Goal: Task Accomplishment & Management: Manage account settings

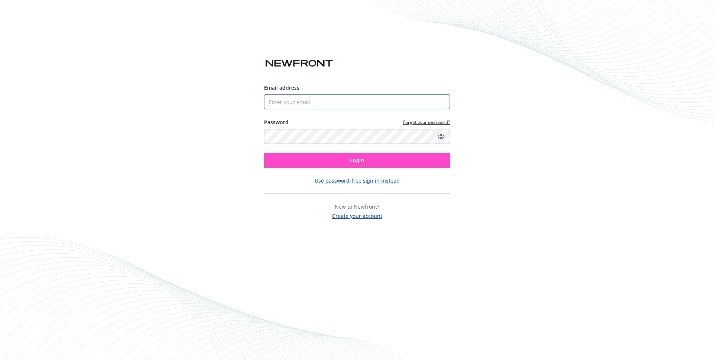
type input "[PERSON_NAME][EMAIL_ADDRESS][DOMAIN_NAME]"
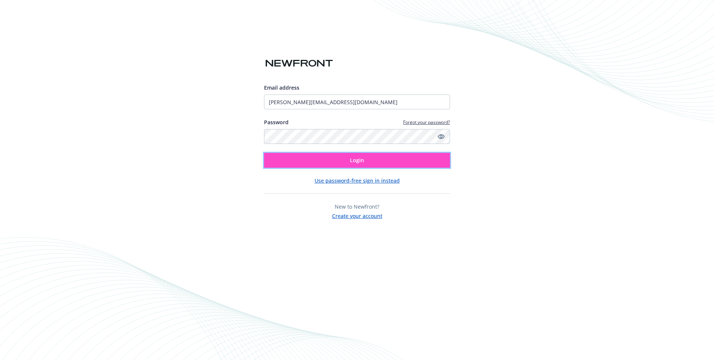
click at [308, 160] on button "Login" at bounding box center [357, 160] width 186 height 15
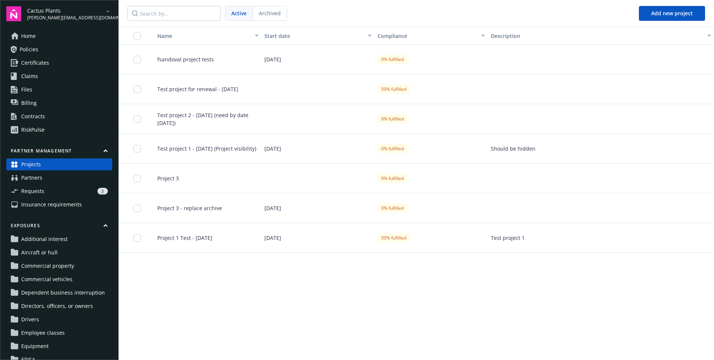
click at [36, 186] on span "Requests" at bounding box center [32, 191] width 23 height 12
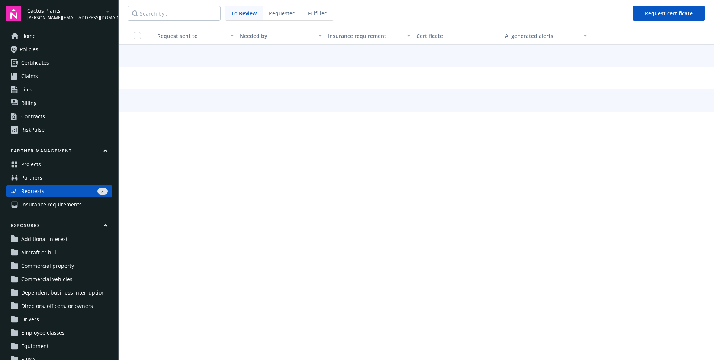
click at [302, 17] on div "Fulfilled" at bounding box center [318, 13] width 32 height 14
click at [332, 7] on div "Fulfilled" at bounding box center [318, 13] width 32 height 14
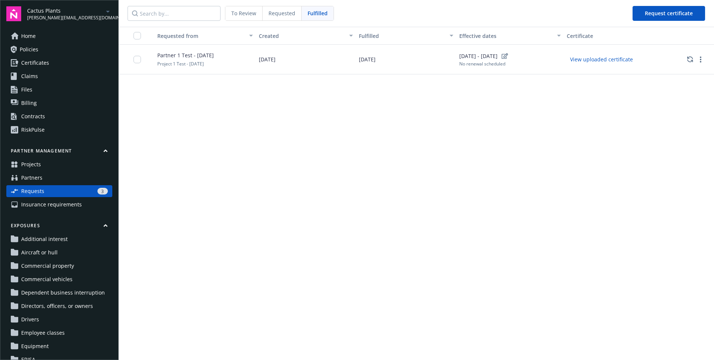
click at [281, 17] on div "Requested" at bounding box center [282, 13] width 39 height 14
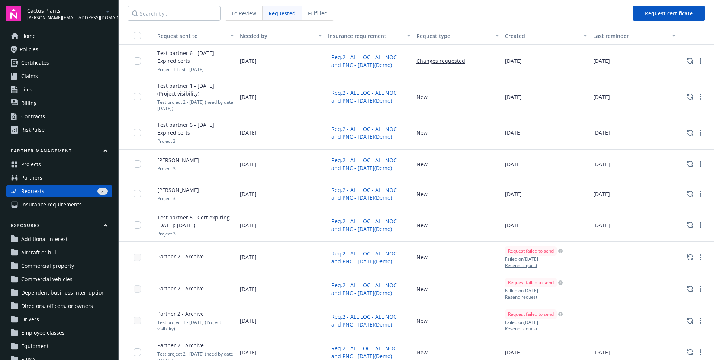
click at [272, 56] on div "[DATE]" at bounding box center [281, 61] width 89 height 33
click at [252, 17] on span "To Review" at bounding box center [243, 13] width 25 height 8
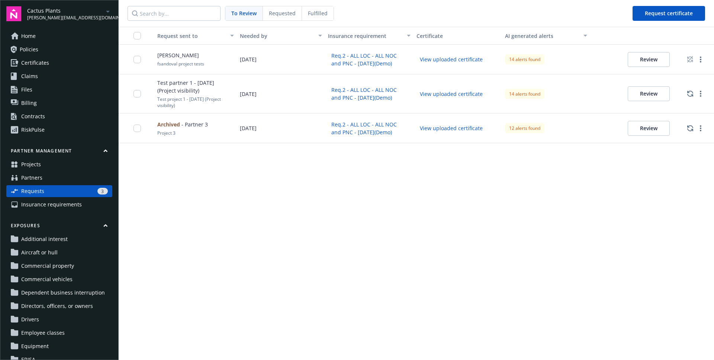
click at [579, 78] on div "14 alerts found" at bounding box center [546, 93] width 89 height 39
click at [572, 52] on div "14 alerts found" at bounding box center [546, 60] width 89 height 30
click at [651, 62] on button "Review" at bounding box center [649, 59] width 42 height 15
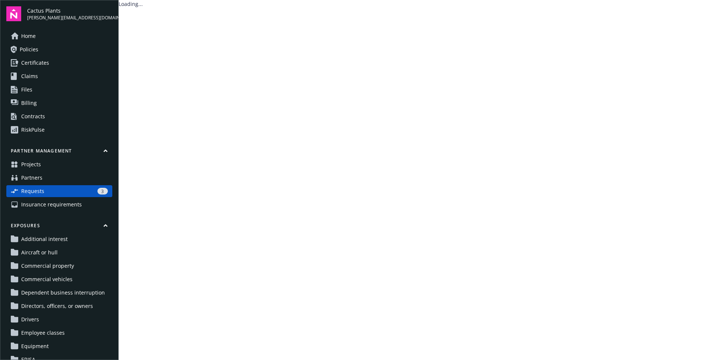
click at [644, 57] on main "Loading..." at bounding box center [417, 180] width 596 height 360
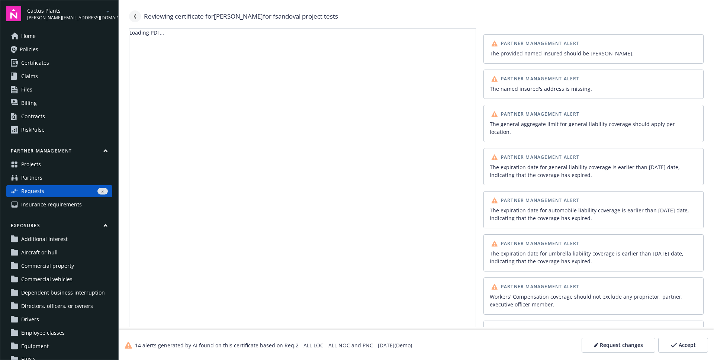
click at [135, 17] on icon "Navigate back" at bounding box center [135, 16] width 2 height 4
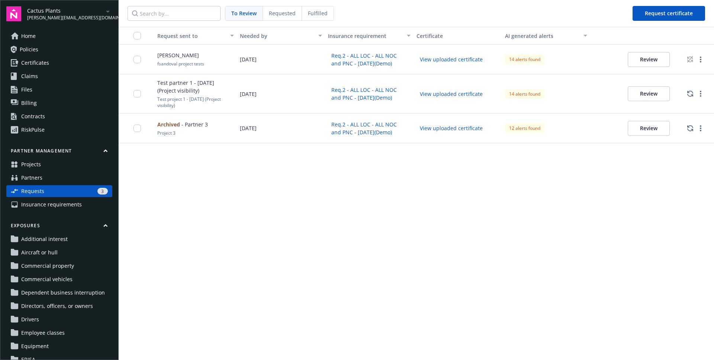
click at [295, 12] on div "Requested" at bounding box center [282, 13] width 39 height 14
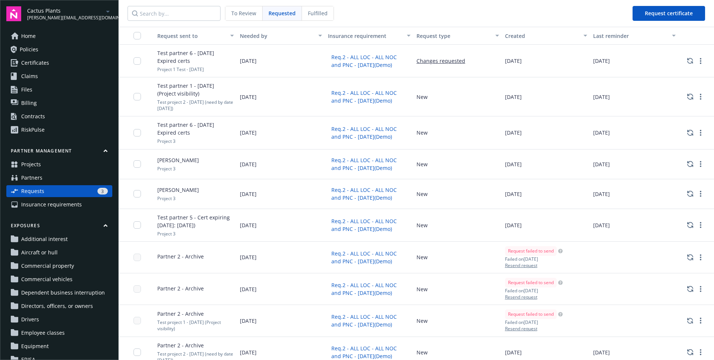
click at [652, 63] on div "[DATE]" at bounding box center [634, 61] width 89 height 33
click at [698, 61] on link "more" at bounding box center [700, 61] width 9 height 9
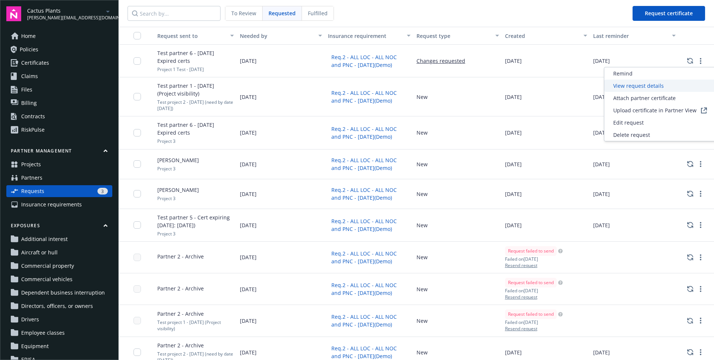
click at [682, 87] on div "View request details" at bounding box center [661, 86] width 112 height 12
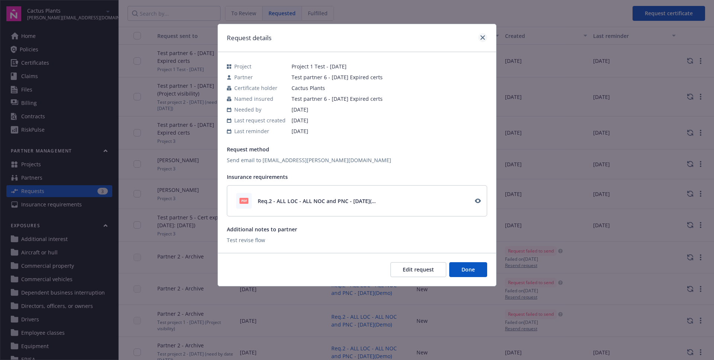
click at [487, 35] on div "Request details" at bounding box center [357, 38] width 278 height 28
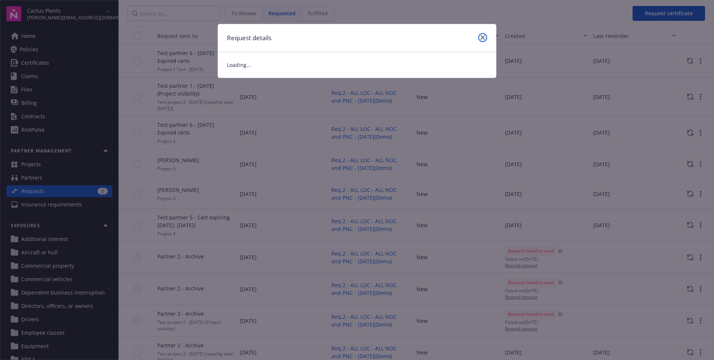
click at [484, 37] on icon "close" at bounding box center [483, 37] width 4 height 4
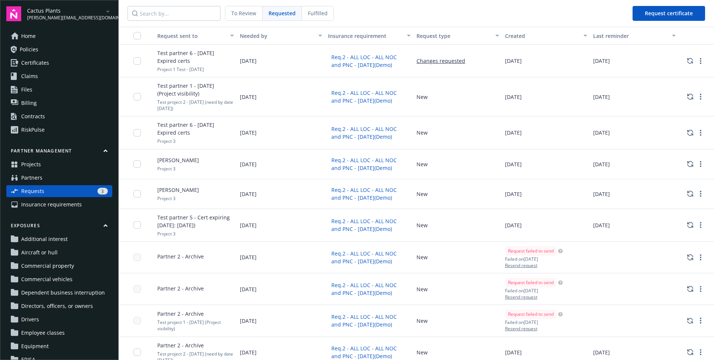
click at [261, 12] on div "To Review" at bounding box center [243, 13] width 37 height 14
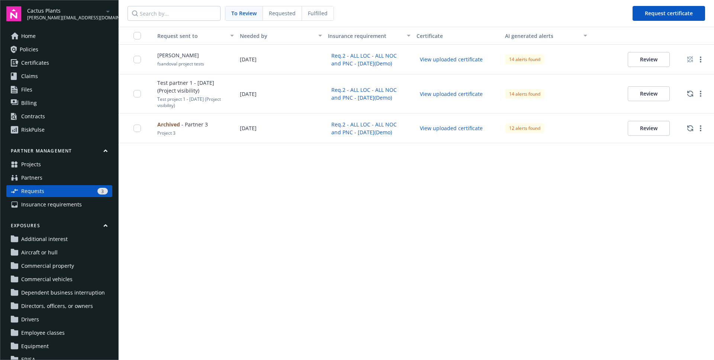
click at [279, 13] on span "Requested" at bounding box center [282, 13] width 27 height 8
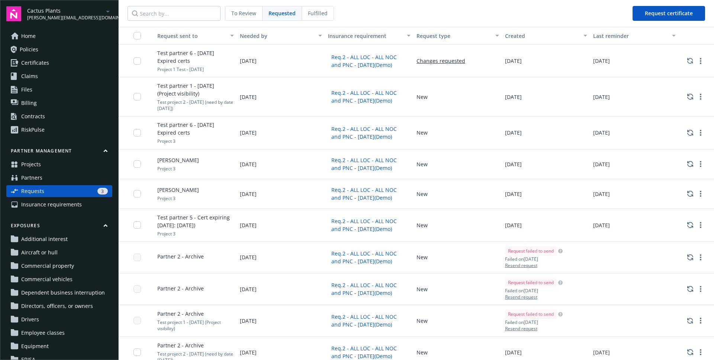
click at [246, 18] on div "To Review" at bounding box center [243, 13] width 37 height 14
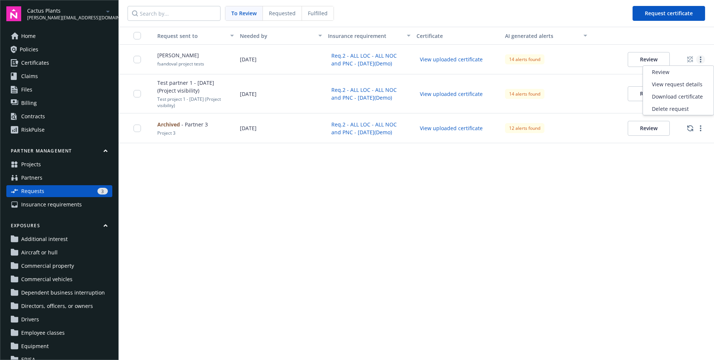
click at [699, 60] on link "more" at bounding box center [700, 59] width 9 height 9
click at [691, 195] on div "Request sent to Needed by Insurance requirement Certificate AI generated alerts…" at bounding box center [417, 193] width 596 height 333
click at [643, 54] on button "Review" at bounding box center [649, 59] width 42 height 15
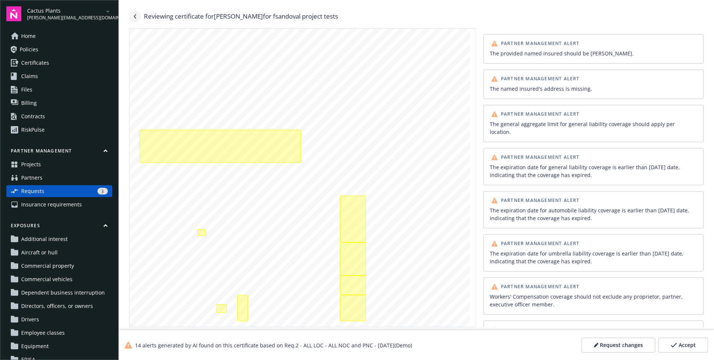
click at [132, 22] on link "Navigate back" at bounding box center [135, 16] width 12 height 12
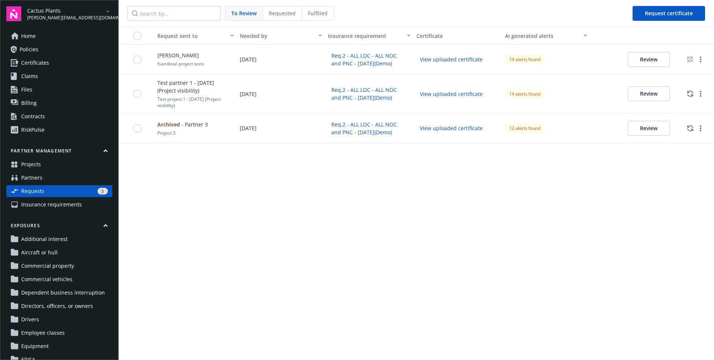
click at [632, 95] on button "Review" at bounding box center [649, 93] width 42 height 15
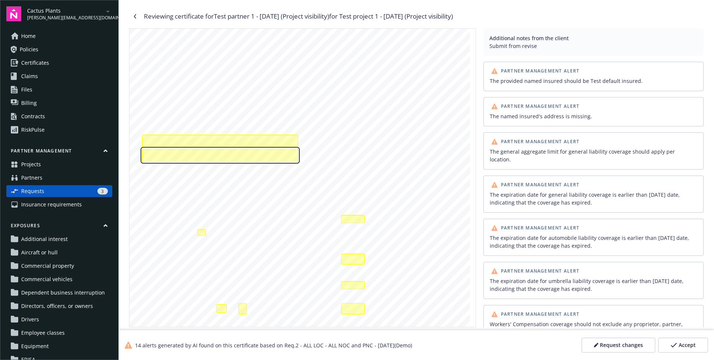
click at [191, 155] on div "The named insured's address is missing." at bounding box center [220, 155] width 156 height 14
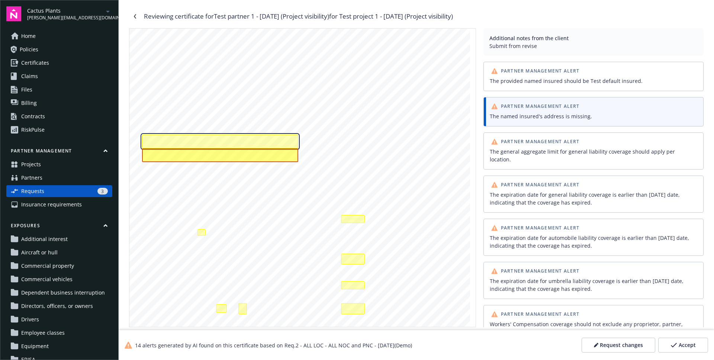
click at [193, 148] on div "The provided named insured should be Test default insured." at bounding box center [220, 142] width 156 height 14
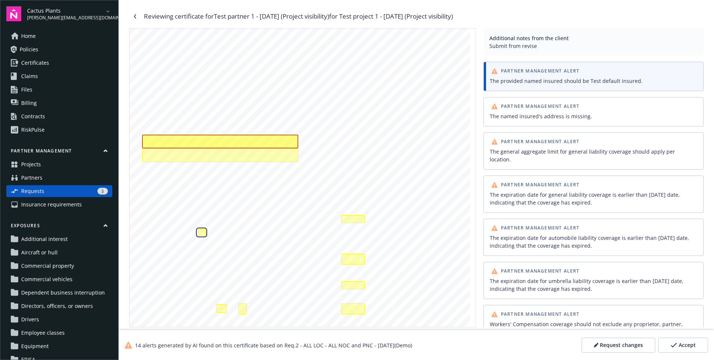
click at [204, 229] on div "The general aggregate limit for general liability coverage should apply per loc…" at bounding box center [202, 232] width 8 height 7
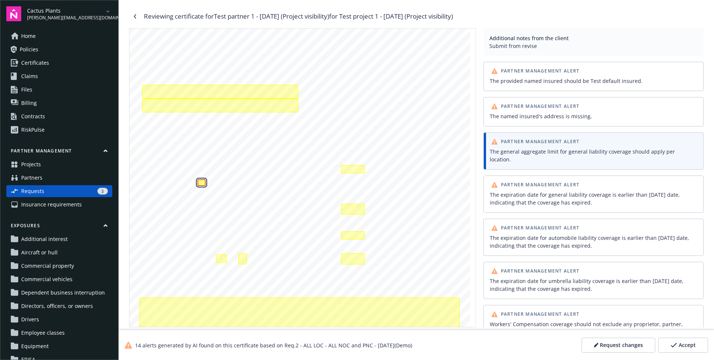
scroll to position [55, 0]
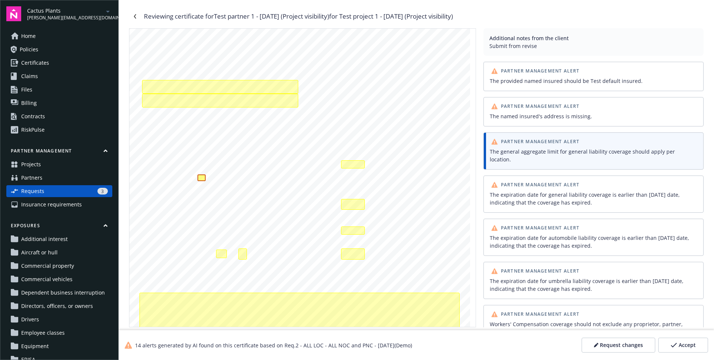
click at [346, 169] on div "SHOULD ANY OF THE ABOVE DESCRIBED POLICIES BE CANCELLED BEFORE THE EXPIRATION D…" at bounding box center [299, 194] width 341 height 441
click at [347, 168] on div "The expiration date for general liability coverage is earlier than today's date…" at bounding box center [353, 164] width 24 height 8
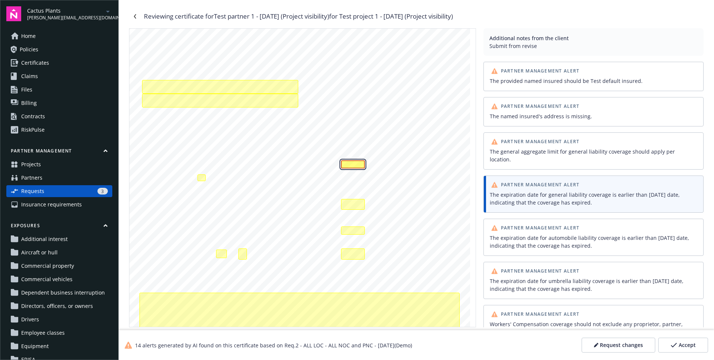
scroll to position [41, 0]
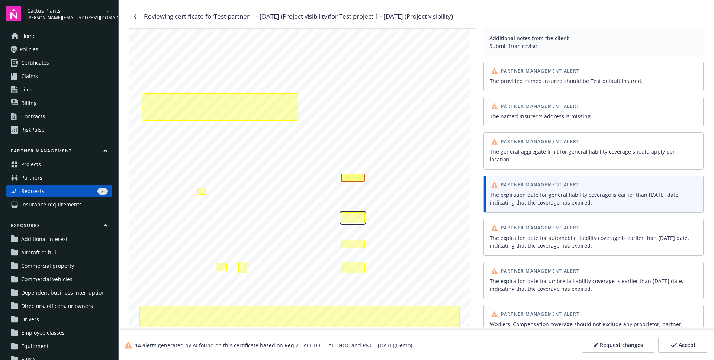
click at [358, 216] on div "The expiration date for automobile liability coverage is earlier than today's d…" at bounding box center [353, 217] width 24 height 11
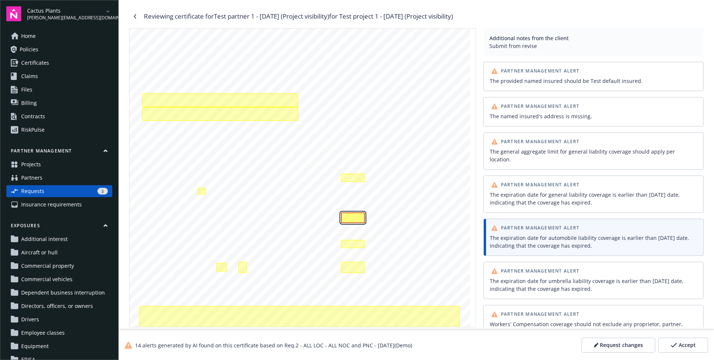
scroll to position [35, 0]
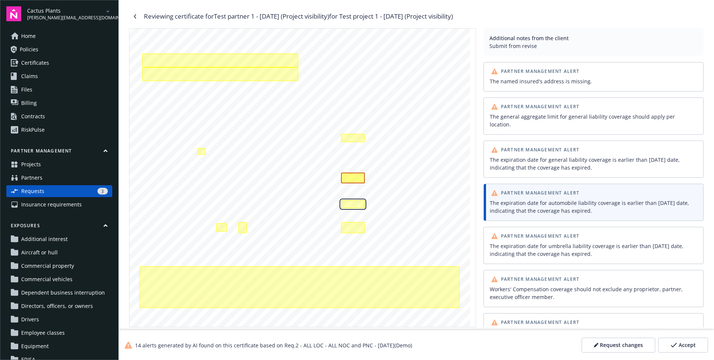
click at [351, 200] on div "The expiration date for umbrella liability coverage is earlier than today's dat…" at bounding box center [353, 204] width 24 height 8
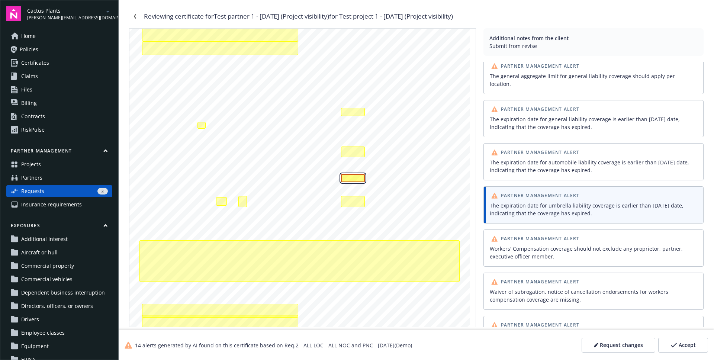
scroll to position [78, 0]
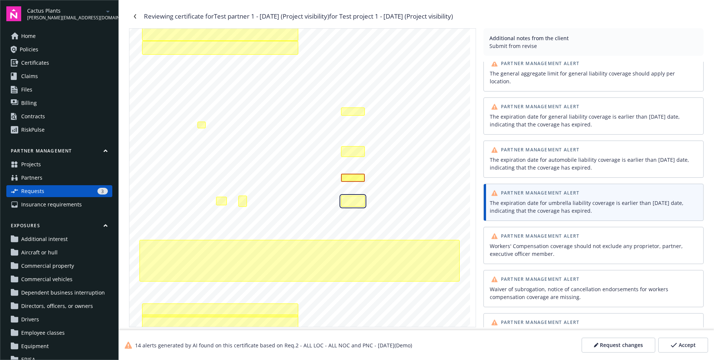
click at [351, 204] on div "The expiration date for workers compensation coverage is earlier than today's d…" at bounding box center [353, 201] width 24 height 11
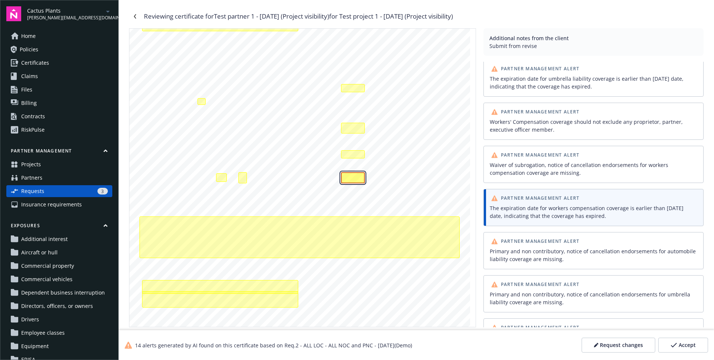
scroll to position [208, 0]
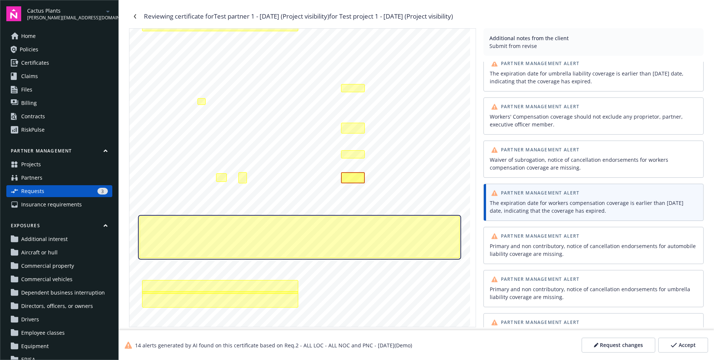
click at [334, 226] on div "Waiver of subrogation, notice of cancellation endorsements for workers compensa…" at bounding box center [300, 237] width 320 height 41
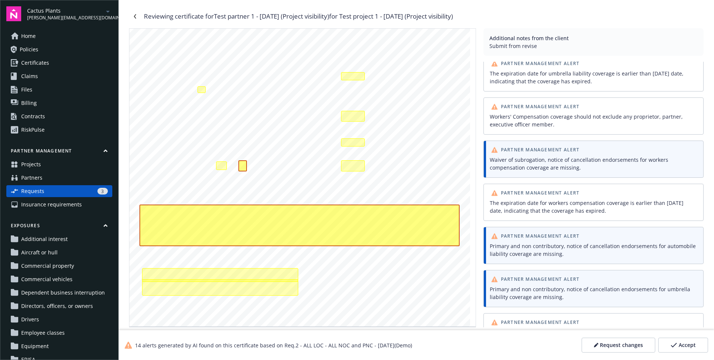
click at [511, 160] on div "Waiver of subrogation, notice of cancellation endorsements for workers compensa…" at bounding box center [594, 164] width 208 height 16
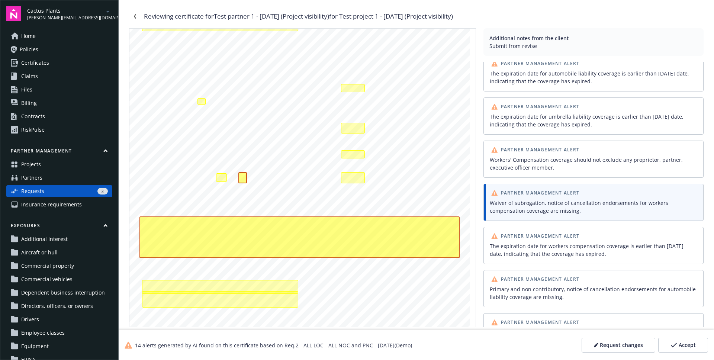
click at [498, 270] on div "Partner Management Alert Primary and non contributory, notice of cancellation e…" at bounding box center [594, 288] width 220 height 37
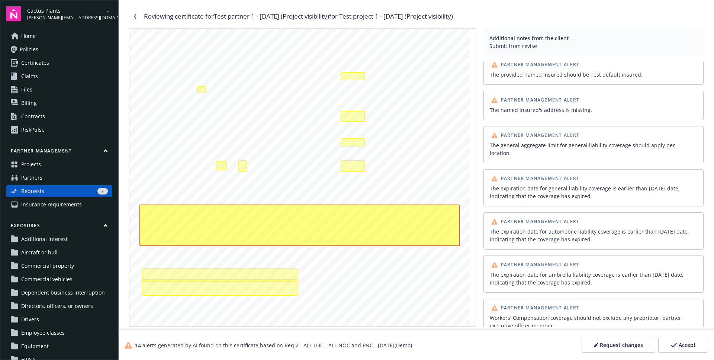
scroll to position [0, 0]
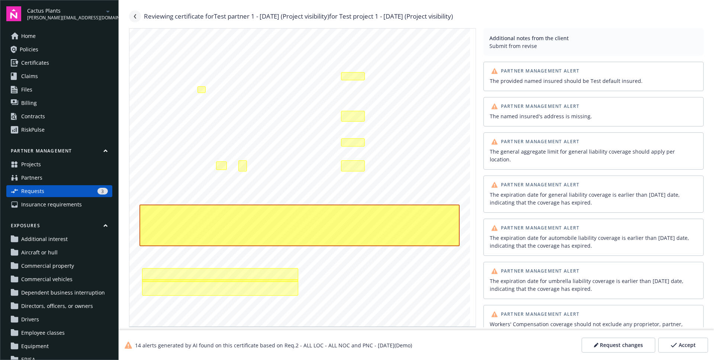
click at [129, 15] on link "Navigate back" at bounding box center [135, 16] width 12 height 12
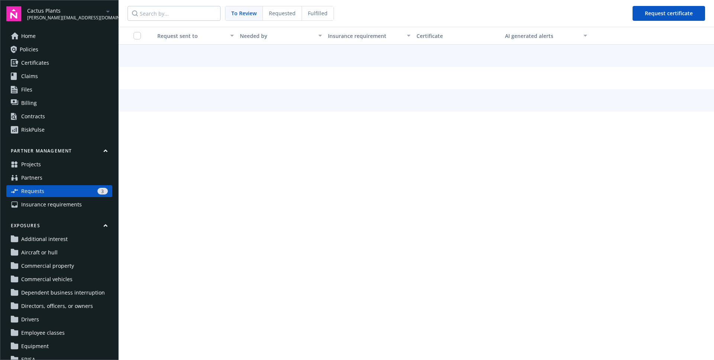
click at [274, 16] on span "Requested" at bounding box center [282, 13] width 27 height 8
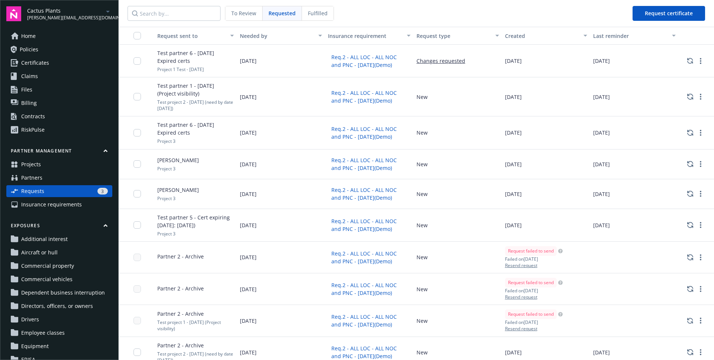
click at [440, 63] on button "Changes requested" at bounding box center [441, 61] width 49 height 8
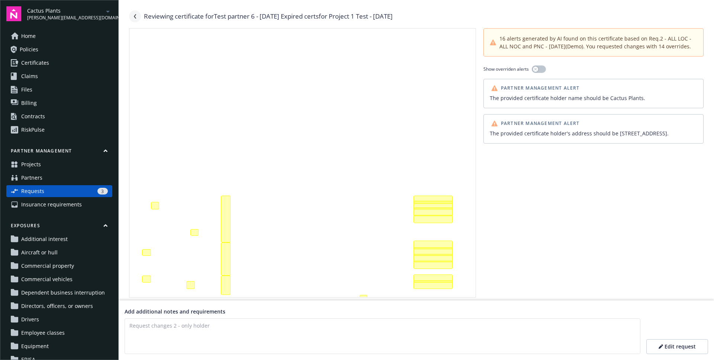
click at [137, 15] on link "Navigate back" at bounding box center [135, 16] width 12 height 12
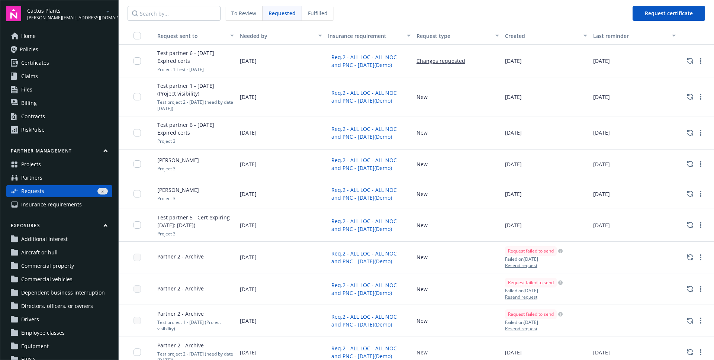
click at [253, 16] on span "To Review" at bounding box center [243, 13] width 25 height 8
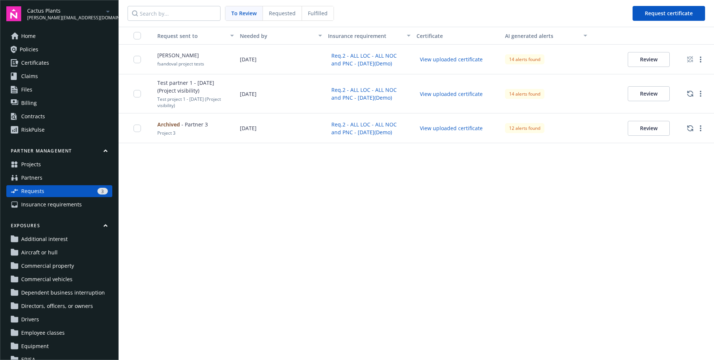
click at [269, 14] on span "Requested" at bounding box center [282, 13] width 27 height 8
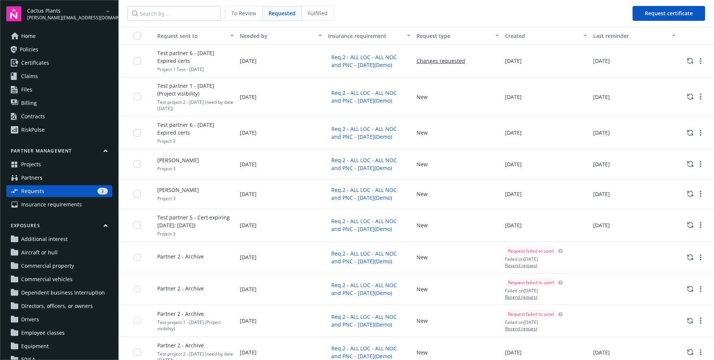
click at [238, 16] on span "To Review" at bounding box center [243, 13] width 25 height 8
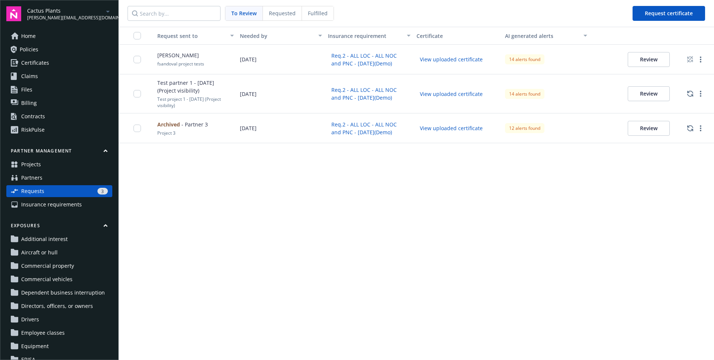
click at [276, 16] on span "Requested" at bounding box center [282, 13] width 27 height 8
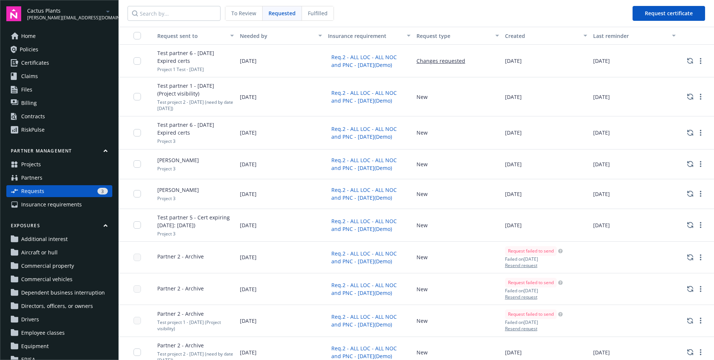
click at [261, 19] on div "To Review" at bounding box center [243, 13] width 37 height 14
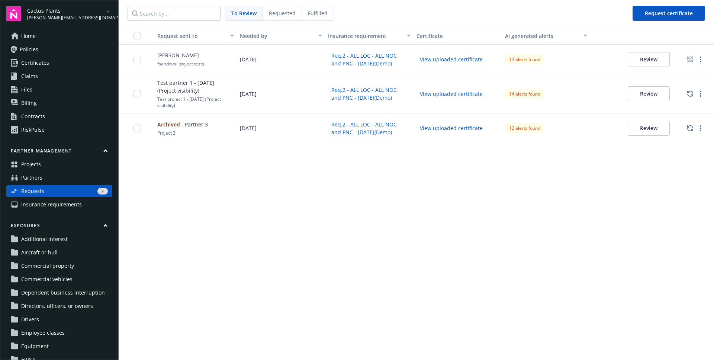
click at [287, 15] on span "Requested" at bounding box center [282, 13] width 27 height 8
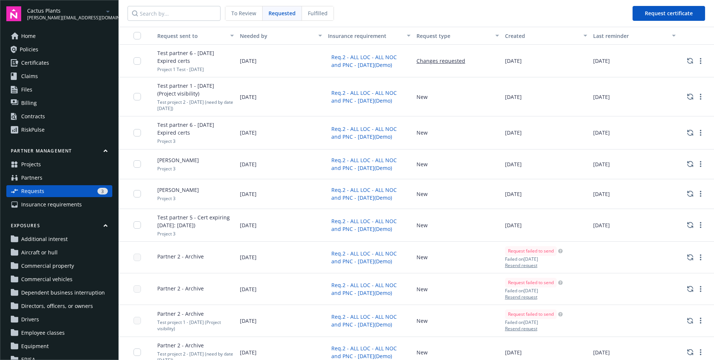
click at [321, 17] on div "Fulfilled" at bounding box center [318, 13] width 32 height 14
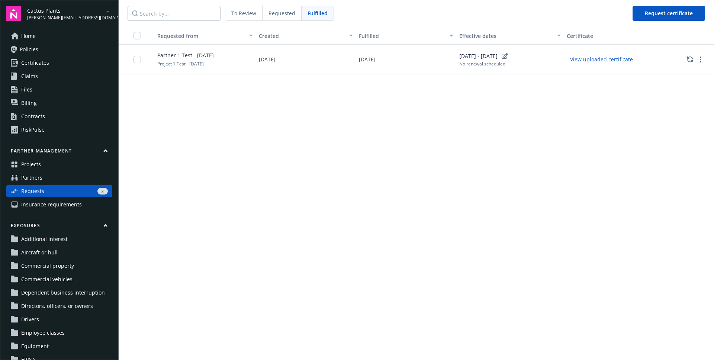
click at [316, 11] on span "Fulfilled" at bounding box center [318, 13] width 20 height 8
click at [285, 13] on span "Requested" at bounding box center [282, 13] width 27 height 8
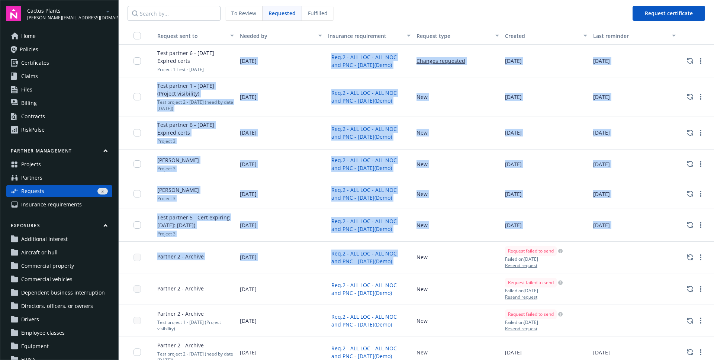
drag, startPoint x: 305, startPoint y: 55, endPoint x: 476, endPoint y: 249, distance: 258.3
click at [487, 193] on div "New" at bounding box center [458, 194] width 89 height 30
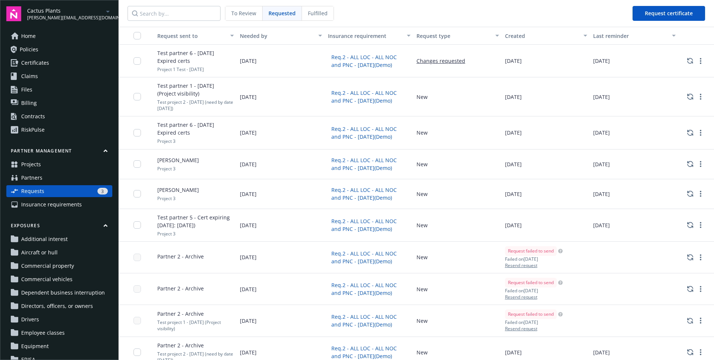
click at [323, 15] on span "Fulfilled" at bounding box center [318, 13] width 20 height 8
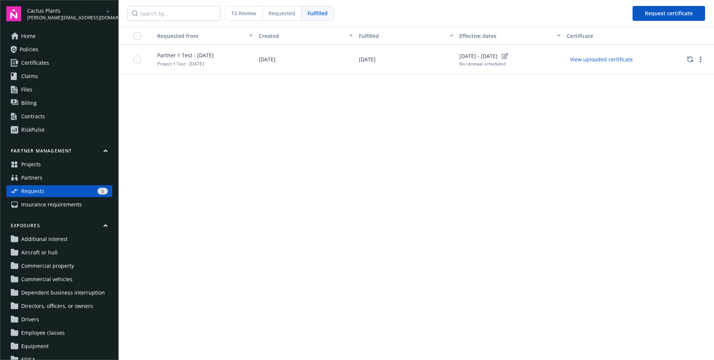
click at [265, 9] on div "Requested" at bounding box center [282, 13] width 39 height 14
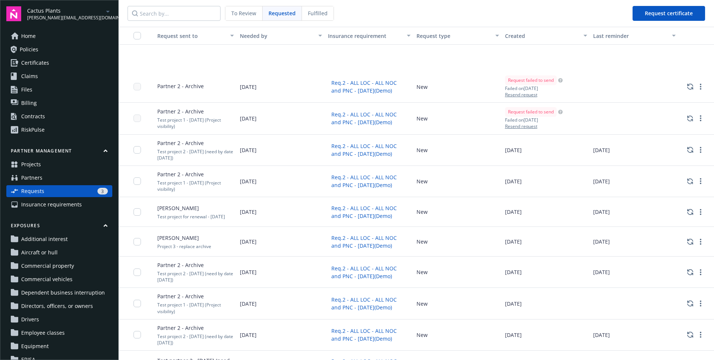
scroll to position [240, 0]
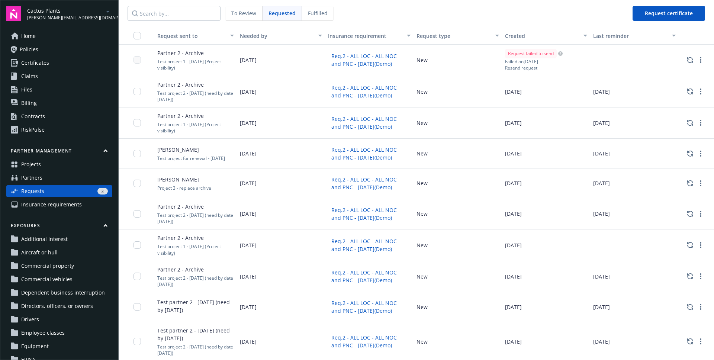
drag, startPoint x: 419, startPoint y: 214, endPoint x: 439, endPoint y: 218, distance: 21.2
click at [439, 218] on div "New" at bounding box center [458, 213] width 89 height 31
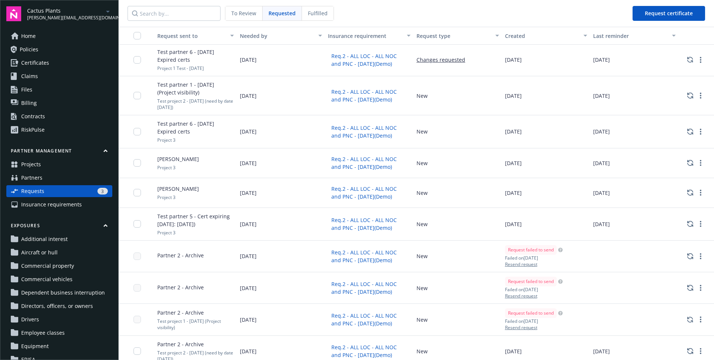
scroll to position [0, 0]
click at [440, 63] on button "Changes requested" at bounding box center [441, 61] width 49 height 8
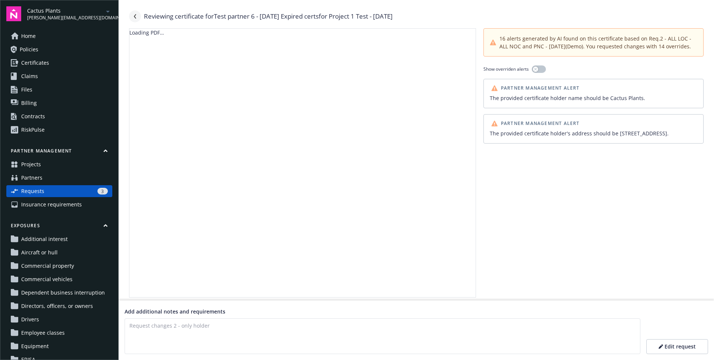
click at [138, 19] on link "Navigate back" at bounding box center [135, 16] width 12 height 12
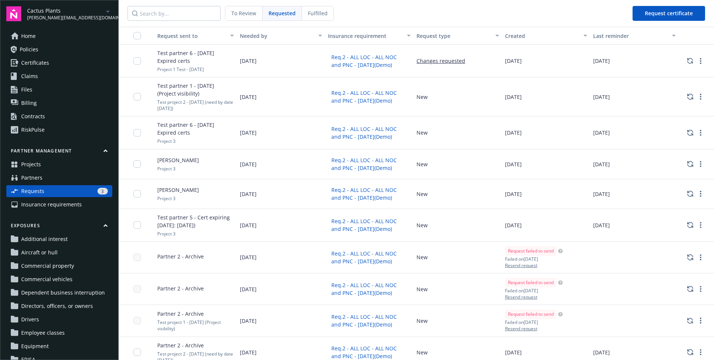
click at [436, 64] on button "Changes requested" at bounding box center [441, 61] width 49 height 8
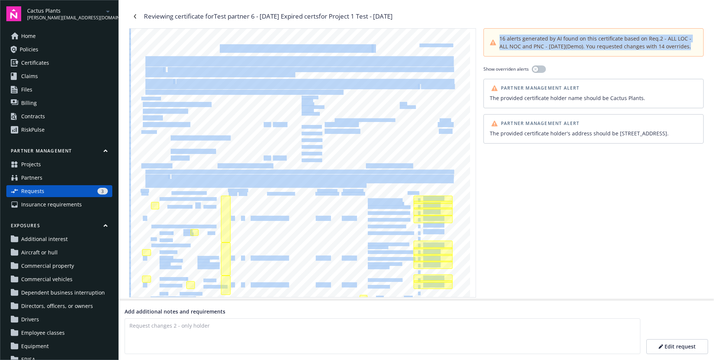
drag, startPoint x: 684, startPoint y: 47, endPoint x: 479, endPoint y: 36, distance: 205.6
click at [479, 36] on div "SHOULD ANY OF THE ABOVE DESCRIBED POLICIES BE CANCELLED BEFORE THE EXPIRATION D…" at bounding box center [416, 162] width 575 height 269
click at [563, 41] on span "16 alerts generated by AI found on this certificate based on Req.2 - ALL LOC - …" at bounding box center [599, 43] width 198 height 16
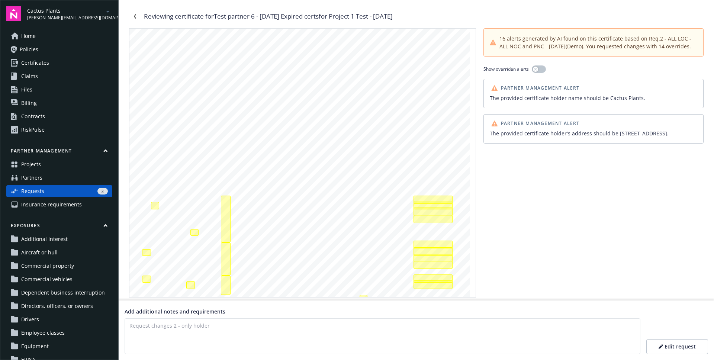
click at [521, 218] on div "16 alerts generated by AI found on this certificate based on Req.2 - ALL LOC - …" at bounding box center [594, 162] width 220 height 269
click at [435, 208] on div "The each occurrence limit, damage to rented premises, medical expense, personal…" at bounding box center [433, 212] width 39 height 8
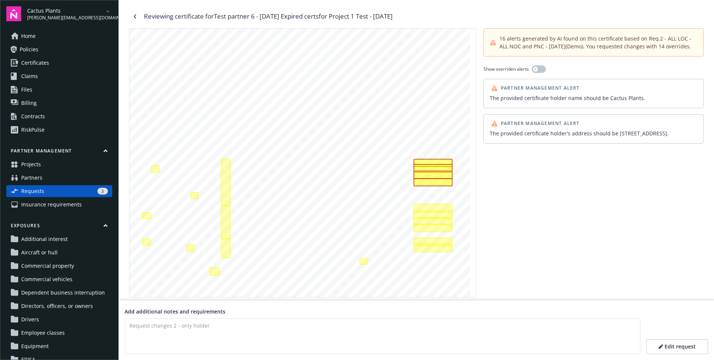
click at [546, 192] on div "16 alerts generated by AI found on this certificate based on Req.2 - ALL LOC - …" at bounding box center [594, 162] width 220 height 269
click at [133, 21] on link "Navigate back" at bounding box center [135, 16] width 12 height 12
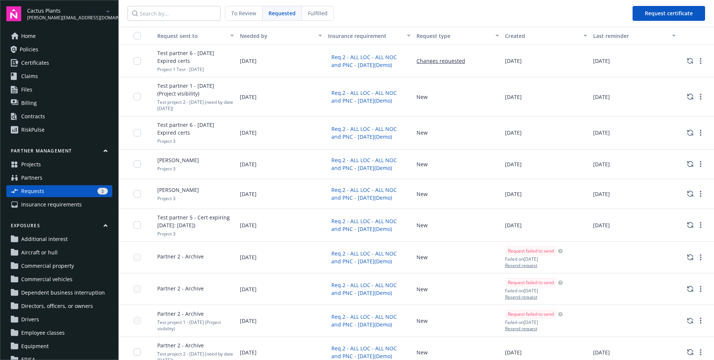
click at [255, 13] on span "To Review" at bounding box center [243, 13] width 25 height 8
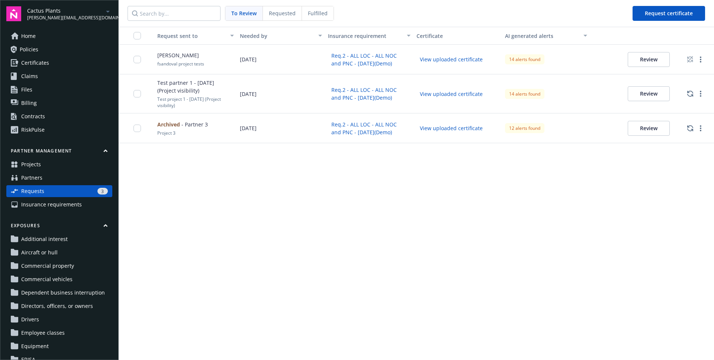
click at [285, 17] on div "Requested" at bounding box center [282, 13] width 39 height 14
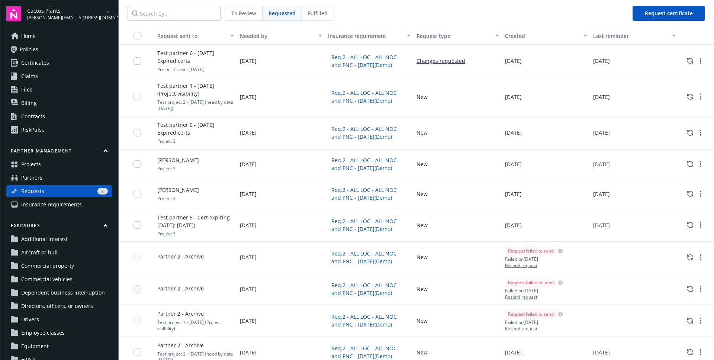
click at [250, 17] on div "To Review" at bounding box center [243, 13] width 37 height 14
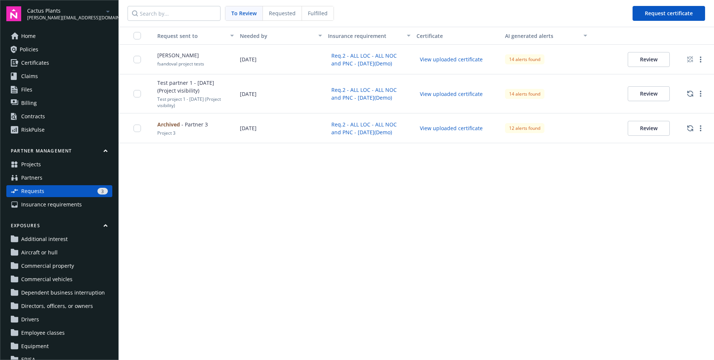
click at [664, 54] on button "Review" at bounding box center [649, 59] width 42 height 15
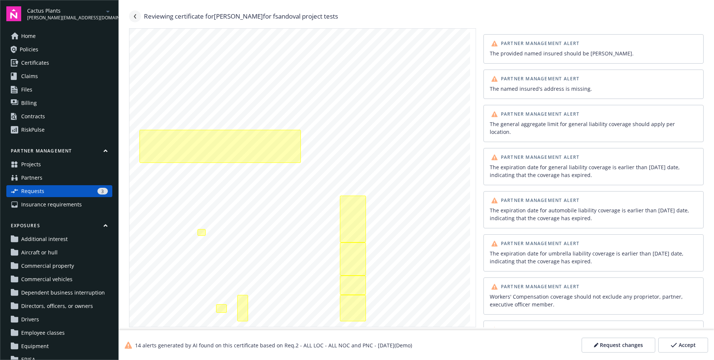
click at [138, 15] on link "Navigate back" at bounding box center [135, 16] width 12 height 12
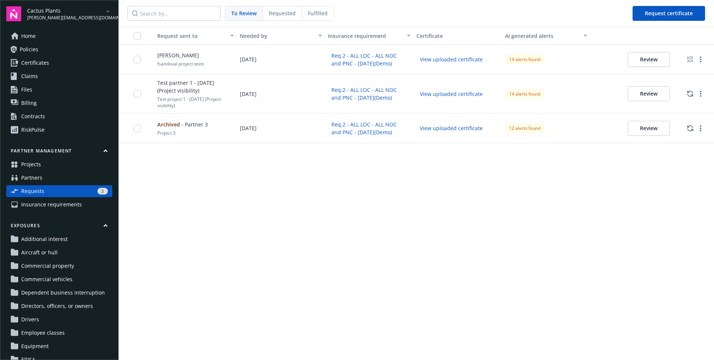
click at [658, 21] on nav "To Review Requested Fulfilled Request certificate" at bounding box center [417, 13] width 596 height 27
click at [662, 17] on button "Request certificate" at bounding box center [669, 13] width 73 height 15
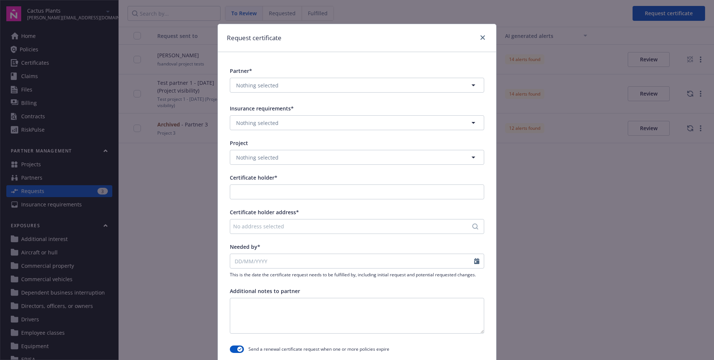
click at [478, 41] on div at bounding box center [481, 38] width 12 height 10
click at [478, 40] on link "close" at bounding box center [482, 37] width 9 height 9
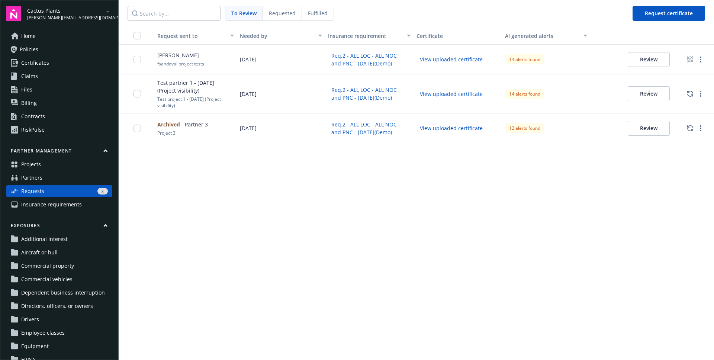
click at [634, 63] on button "Review" at bounding box center [649, 59] width 42 height 15
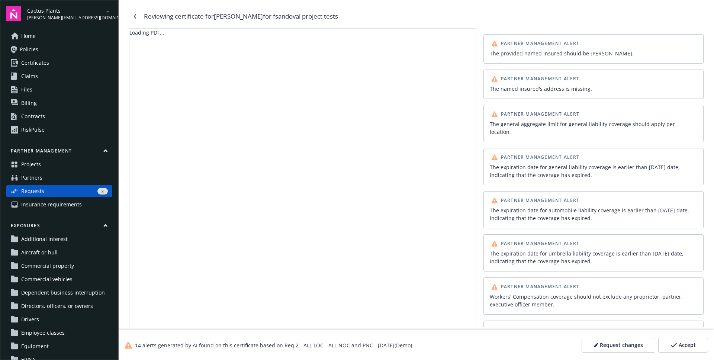
click at [587, 80] on div "Partner Management Alert" at bounding box center [593, 78] width 211 height 9
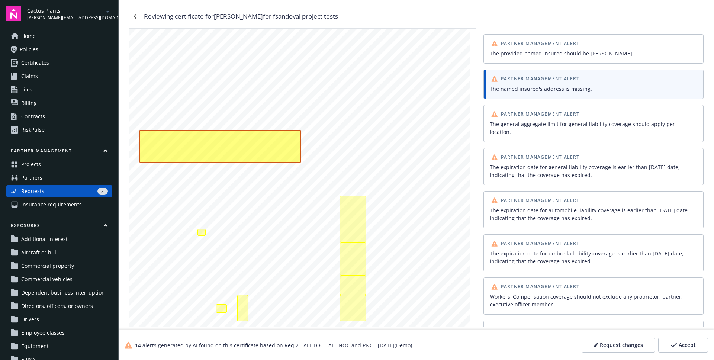
click at [592, 102] on div "Partner Management Alert The provided named insured should be [PERSON_NAME]. Pa…" at bounding box center [594, 180] width 220 height 293
click at [591, 110] on div "Partner Management Alert" at bounding box center [593, 114] width 211 height 9
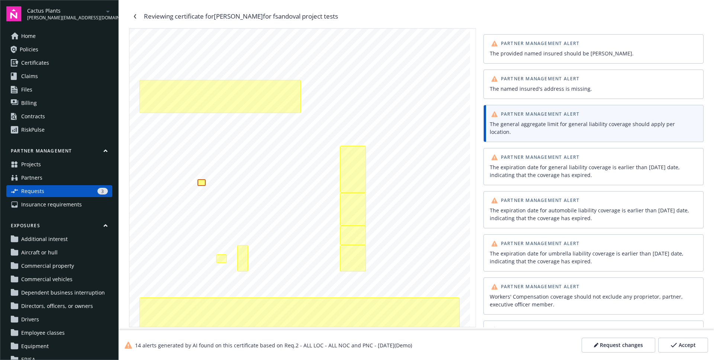
scroll to position [55, 0]
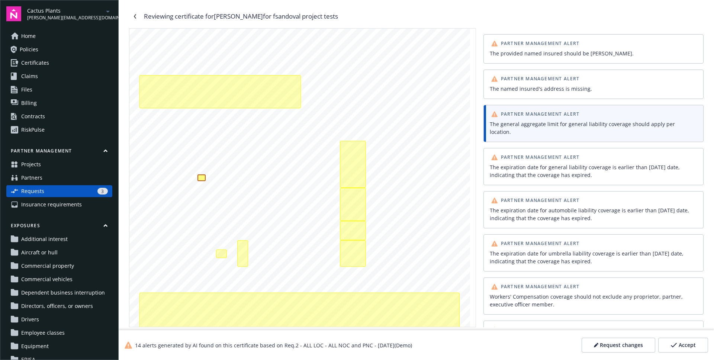
click at [598, 94] on div "The named insured's address is missing." at bounding box center [593, 88] width 211 height 11
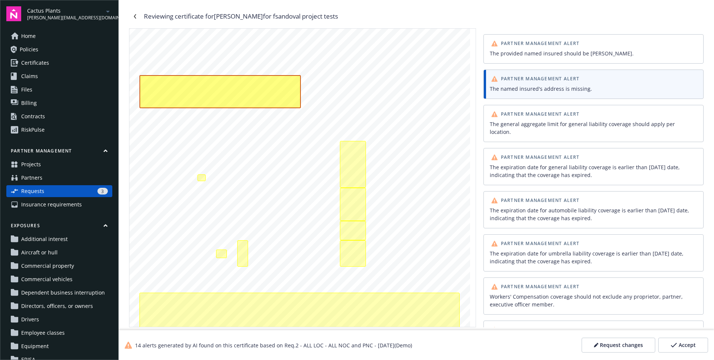
scroll to position [0, 0]
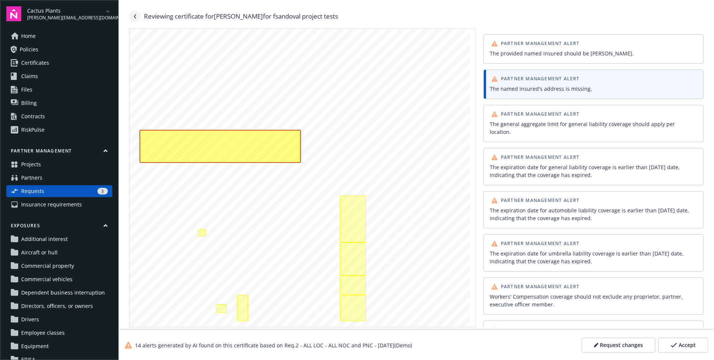
click at [137, 19] on link "Navigate back" at bounding box center [135, 16] width 12 height 12
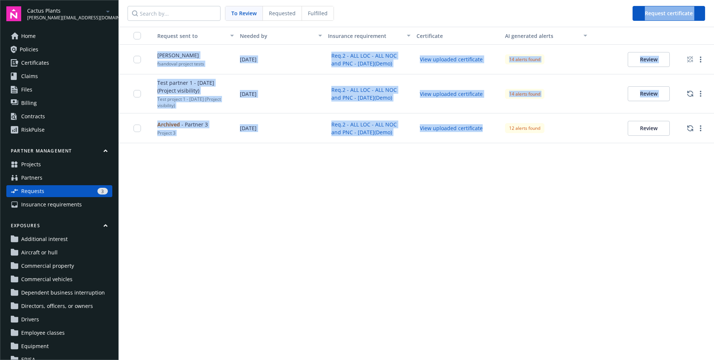
drag, startPoint x: 403, startPoint y: 12, endPoint x: 455, endPoint y: 254, distance: 248.5
click at [455, 254] on div "To Review Requested Fulfilled Request certificate Request sent to Needed by Ins…" at bounding box center [417, 180] width 596 height 360
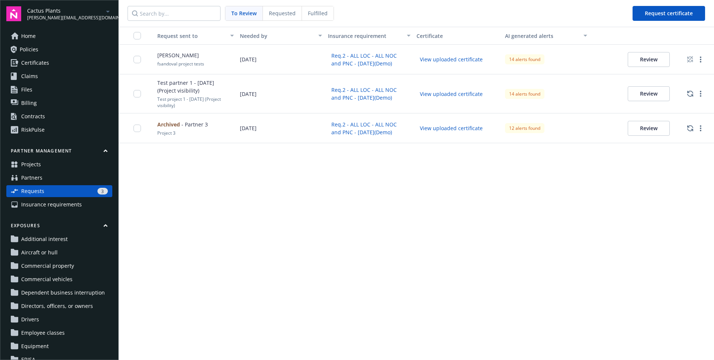
click at [543, 233] on div "Request sent to Needed by Insurance requirement Certificate AI generated alerts…" at bounding box center [417, 193] width 596 height 333
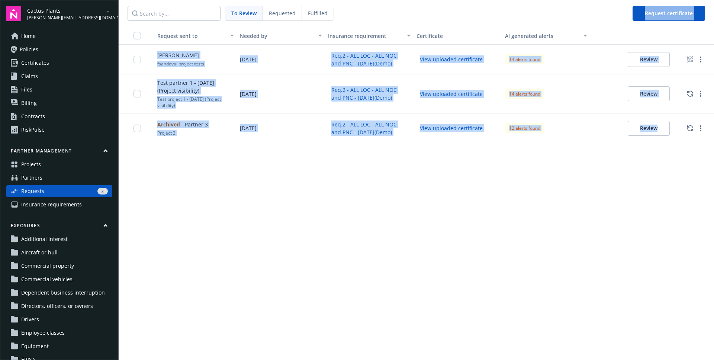
drag, startPoint x: 656, startPoint y: 195, endPoint x: 375, endPoint y: 10, distance: 336.7
click at [375, 10] on div "To Review Requested Fulfilled Request certificate Request sent to Needed by Ins…" at bounding box center [417, 180] width 596 height 360
click at [375, 10] on nav "To Review Requested Fulfilled Request certificate" at bounding box center [417, 13] width 596 height 27
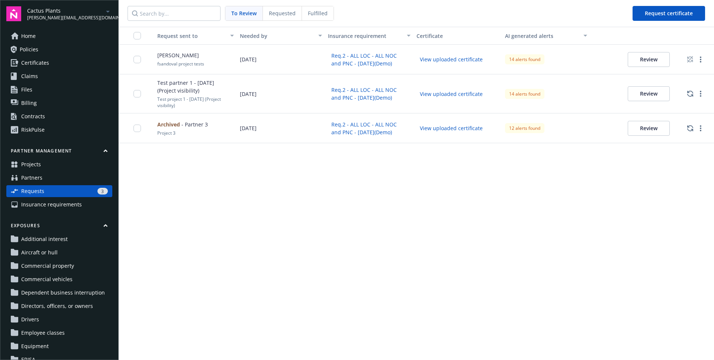
drag, startPoint x: 127, startPoint y: 3, endPoint x: 579, endPoint y: 260, distance: 519.4
click at [574, 260] on div "To Review Requested Fulfilled Request certificate Request sent to Needed by Ins…" at bounding box center [417, 180] width 596 height 360
click at [592, 260] on div "Request sent to Needed by Insurance requirement Certificate AI generated alerts…" at bounding box center [417, 193] width 596 height 333
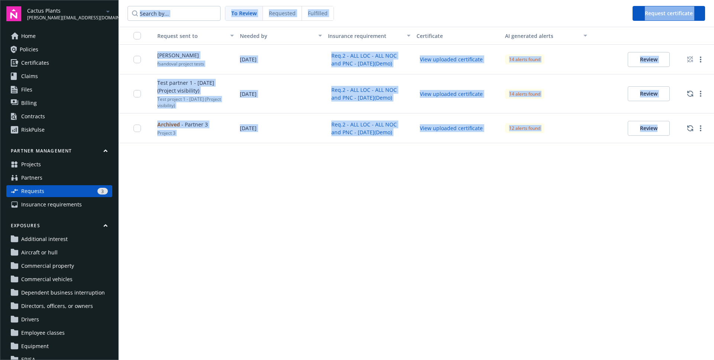
drag, startPoint x: 677, startPoint y: 225, endPoint x: 140, endPoint y: 4, distance: 580.2
click at [140, 4] on div "To Review Requested Fulfilled Request certificate Request sent to Needed by Ins…" at bounding box center [417, 180] width 596 height 360
click at [431, 18] on nav "To Review Requested Fulfilled Request certificate" at bounding box center [417, 13] width 596 height 27
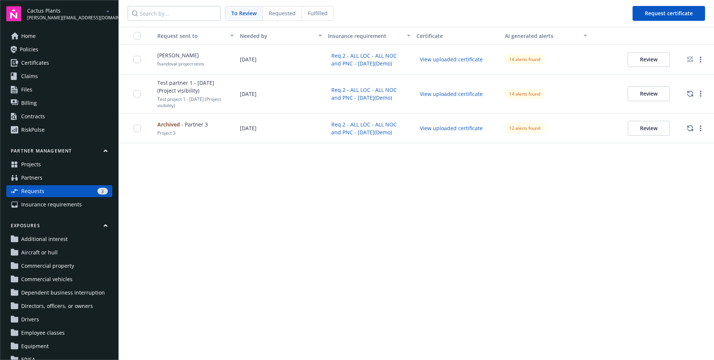
drag, startPoint x: 128, startPoint y: 3, endPoint x: 594, endPoint y: 249, distance: 526.9
click at [588, 253] on div "To Review Requested Fulfilled Request certificate Request sent to Needed by Ins…" at bounding box center [417, 180] width 596 height 360
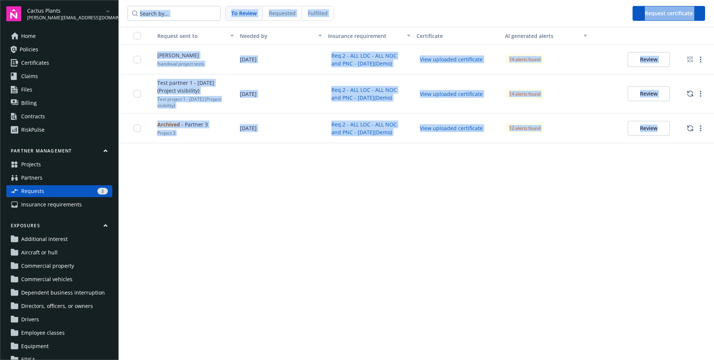
drag, startPoint x: 632, startPoint y: 235, endPoint x: 125, endPoint y: 6, distance: 556.7
click at [126, 8] on div "To Review Requested Fulfilled Request certificate Request sent to Needed by Ins…" at bounding box center [417, 180] width 596 height 360
click at [125, 6] on nav "To Review Requested Fulfilled Request certificate" at bounding box center [417, 13] width 596 height 27
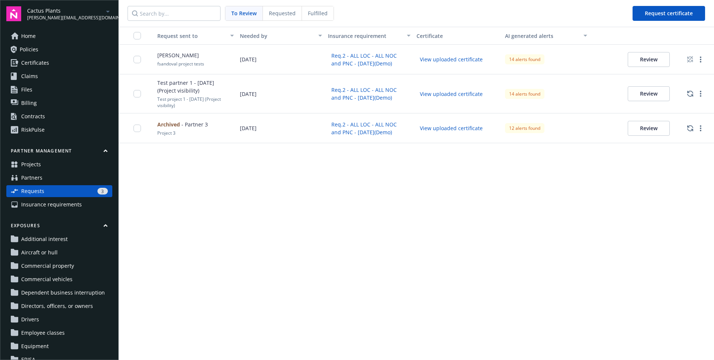
drag, startPoint x: 124, startPoint y: 6, endPoint x: 632, endPoint y: 248, distance: 562.5
click at [631, 249] on div "To Review Requested Fulfilled Request certificate Request sent to Needed by Ins…" at bounding box center [417, 180] width 596 height 360
click at [654, 237] on div "Request sent to Needed by Insurance requirement Certificate AI generated alerts…" at bounding box center [417, 193] width 596 height 333
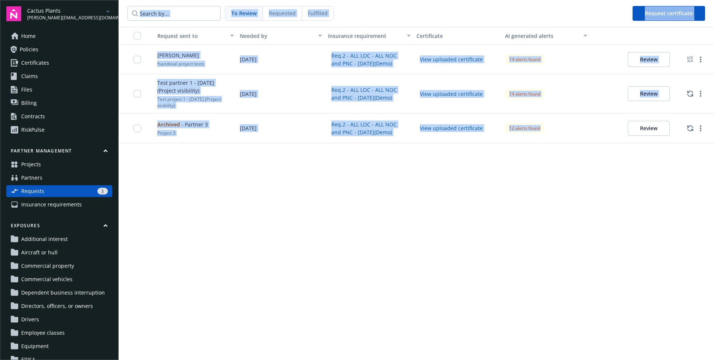
drag, startPoint x: 390, startPoint y: 117, endPoint x: 133, endPoint y: 6, distance: 279.6
click at [129, 7] on div "To Review Requested Fulfilled Request certificate Request sent to Needed by Ins…" at bounding box center [417, 180] width 596 height 360
click at [394, 18] on nav "To Review Requested Fulfilled Request certificate" at bounding box center [417, 13] width 596 height 27
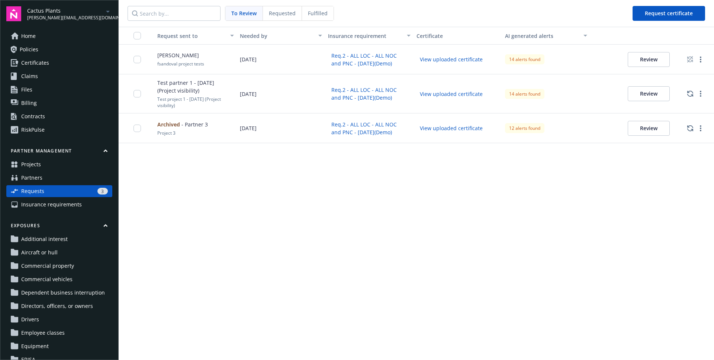
click at [284, 9] on div "Requested" at bounding box center [282, 13] width 39 height 14
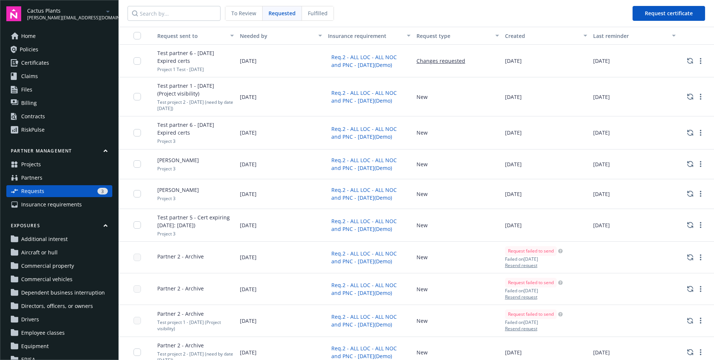
click at [251, 15] on span "To Review" at bounding box center [243, 13] width 25 height 8
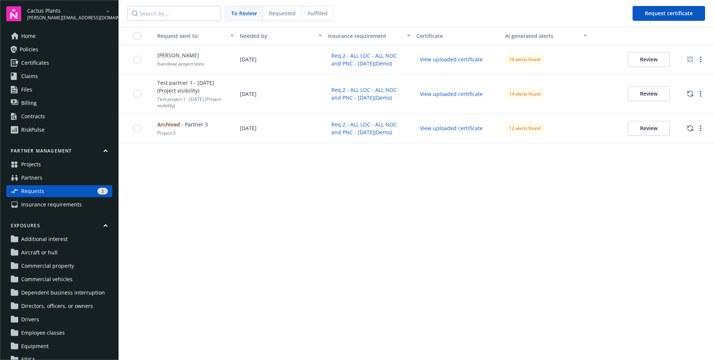
click at [278, 10] on span "Requested" at bounding box center [282, 13] width 27 height 8
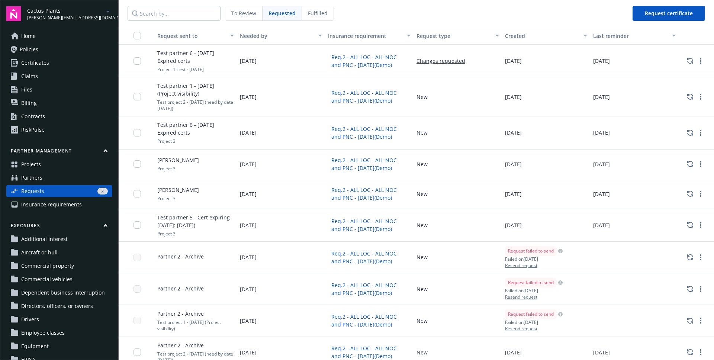
click at [259, 14] on div "To Review" at bounding box center [243, 13] width 37 height 14
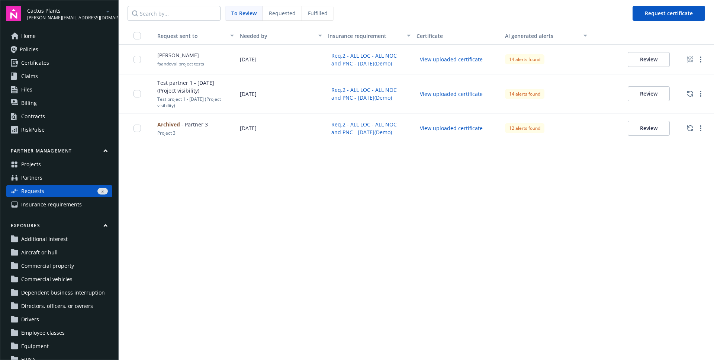
click at [320, 12] on span "Fulfilled" at bounding box center [318, 13] width 20 height 8
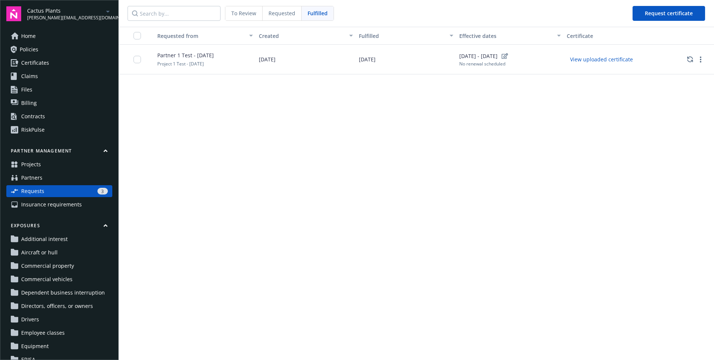
click at [283, 19] on div "Requested" at bounding box center [282, 13] width 39 height 14
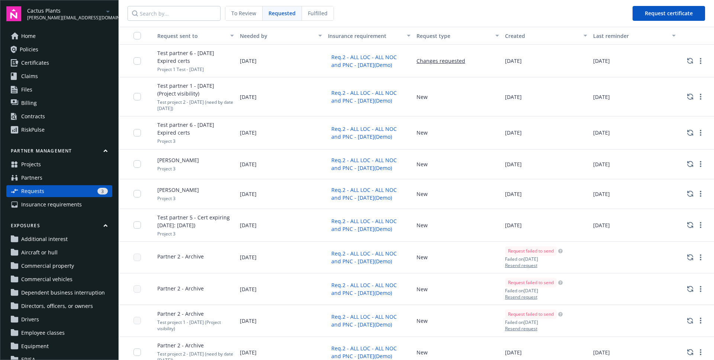
click at [244, 15] on span "To Review" at bounding box center [243, 13] width 25 height 8
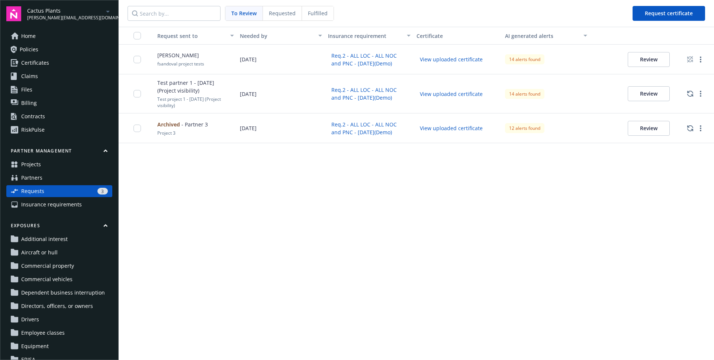
click at [291, 14] on span "Requested" at bounding box center [282, 13] width 27 height 8
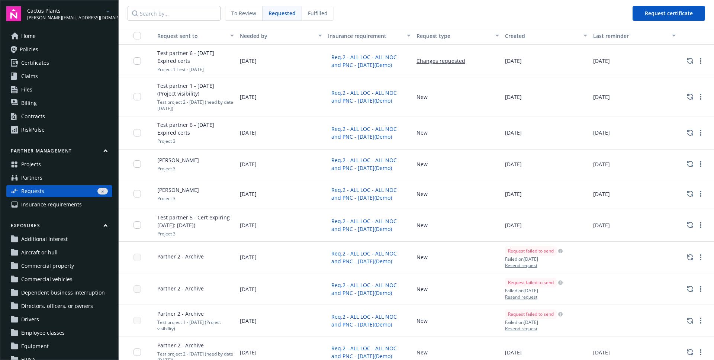
click at [317, 15] on span "Fulfilled" at bounding box center [318, 13] width 20 height 8
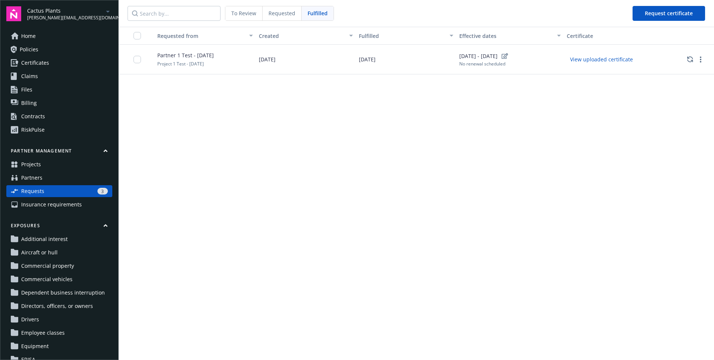
click at [292, 16] on span "Requested" at bounding box center [282, 13] width 27 height 8
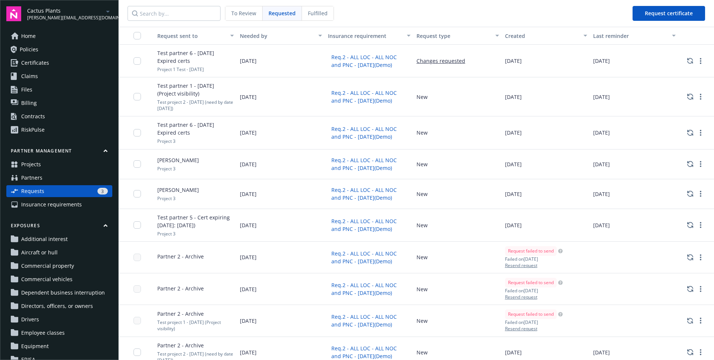
click at [263, 15] on div "Requested" at bounding box center [282, 13] width 39 height 14
click at [266, 15] on div "Requested" at bounding box center [282, 13] width 39 height 14
click at [257, 15] on div "To Review" at bounding box center [243, 13] width 37 height 14
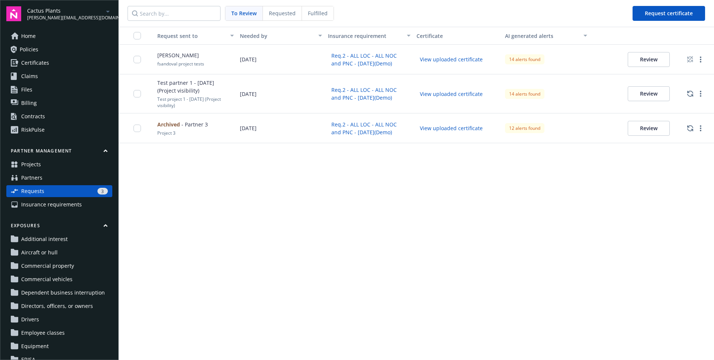
click at [279, 15] on span "Requested" at bounding box center [282, 13] width 27 height 8
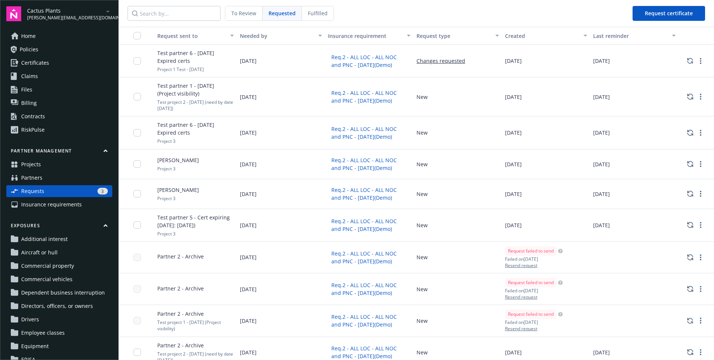
click at [402, 17] on nav "To Review Requested Fulfilled Request certificate" at bounding box center [417, 13] width 596 height 27
click at [257, 16] on div "To Review" at bounding box center [243, 13] width 37 height 14
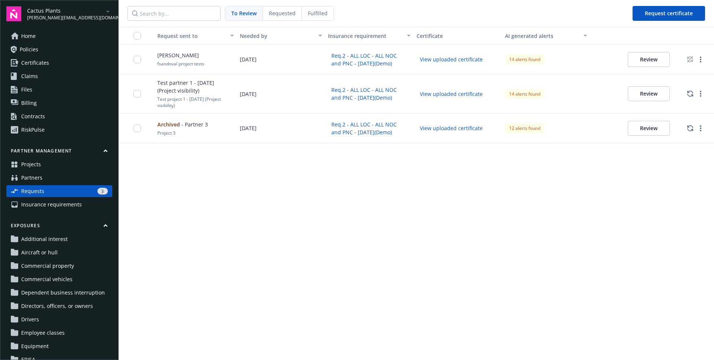
click at [479, 61] on button "View uploaded certificate" at bounding box center [452, 60] width 70 height 12
click at [644, 102] on div "Review" at bounding box center [634, 93] width 89 height 39
click at [645, 97] on button "Review" at bounding box center [649, 93] width 42 height 15
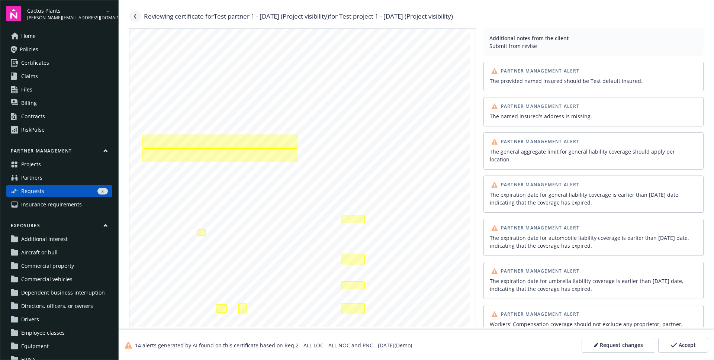
click at [138, 18] on link "Navigate back" at bounding box center [135, 16] width 12 height 12
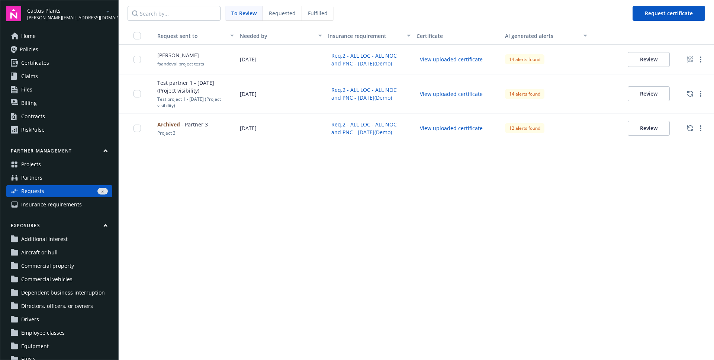
click at [271, 13] on span "Requested" at bounding box center [282, 13] width 27 height 8
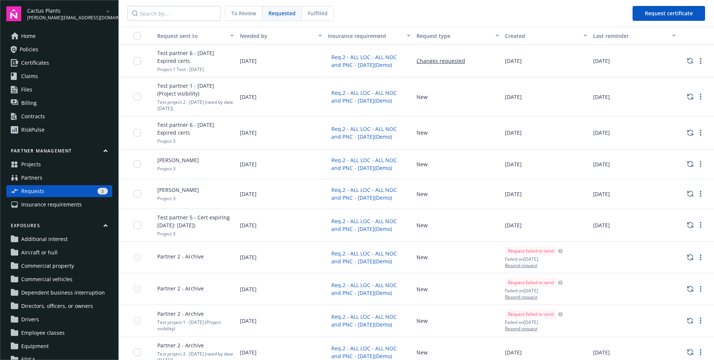
click at [322, 22] on nav "To Review Requested Fulfilled Request certificate" at bounding box center [417, 13] width 596 height 27
click at [318, 16] on span "Fulfilled" at bounding box center [318, 13] width 20 height 8
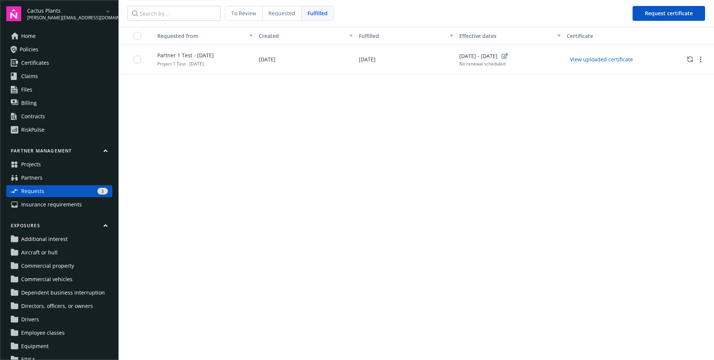
click at [288, 16] on span "Requested" at bounding box center [282, 13] width 27 height 8
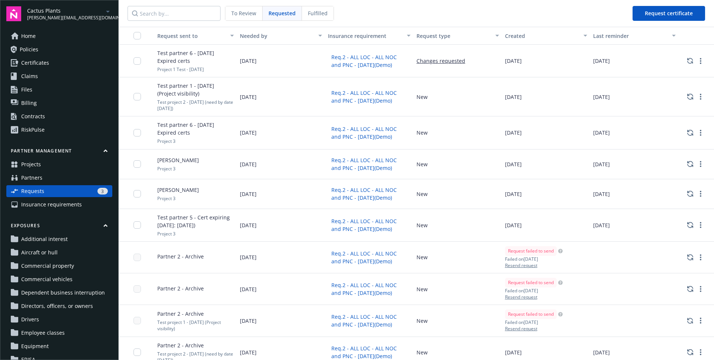
click at [254, 14] on span "To Review" at bounding box center [243, 13] width 25 height 8
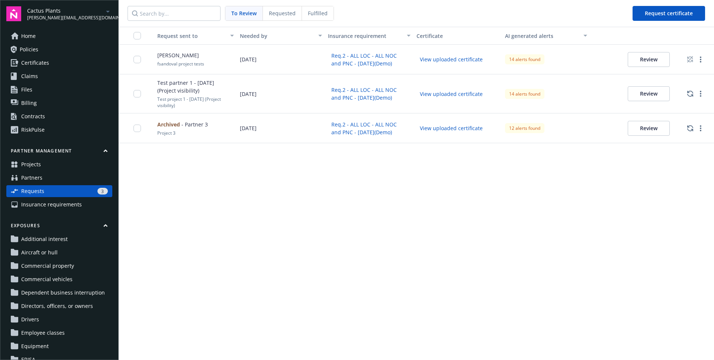
click at [275, 15] on span "Requested" at bounding box center [282, 13] width 27 height 8
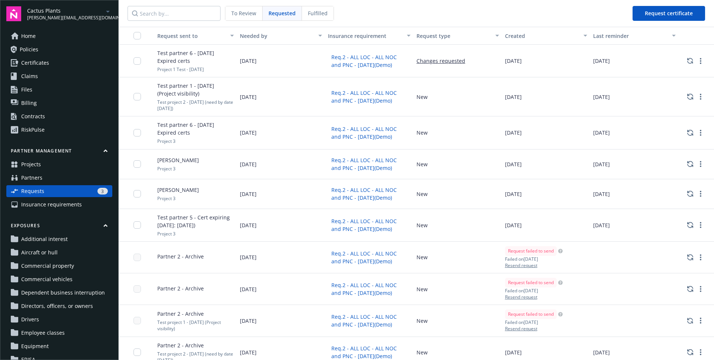
click at [259, 14] on div "To Review" at bounding box center [243, 13] width 37 height 14
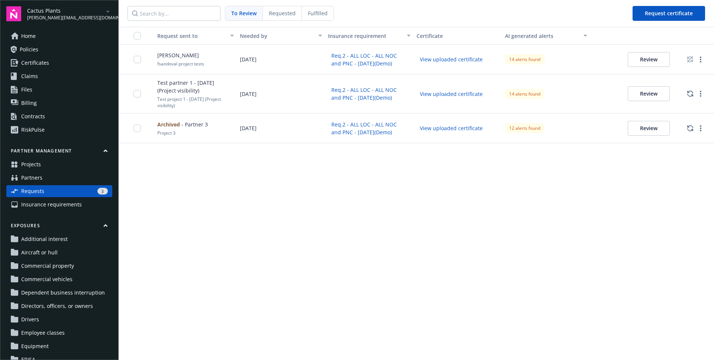
click at [275, 16] on span "Requested" at bounding box center [282, 13] width 27 height 8
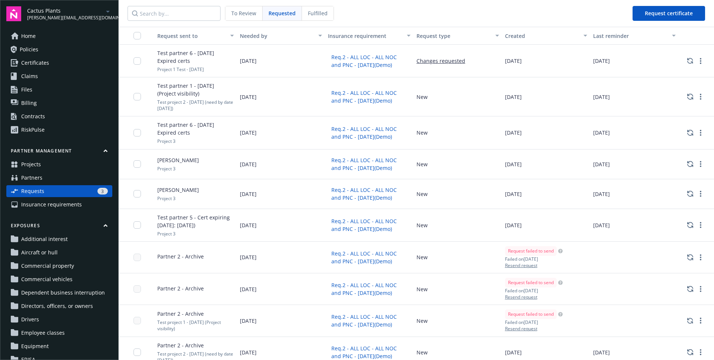
click at [333, 9] on nav "To Review Requested Fulfilled Request certificate" at bounding box center [417, 13] width 596 height 27
click at [314, 18] on div "Fulfilled" at bounding box center [318, 13] width 32 height 14
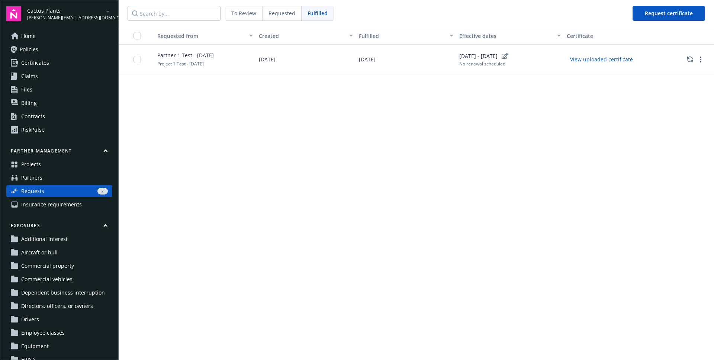
click at [284, 18] on div "Requested" at bounding box center [282, 13] width 39 height 14
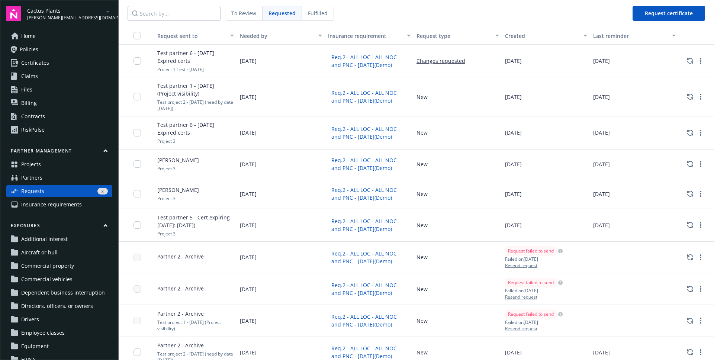
click at [241, 15] on span "To Review" at bounding box center [243, 13] width 25 height 8
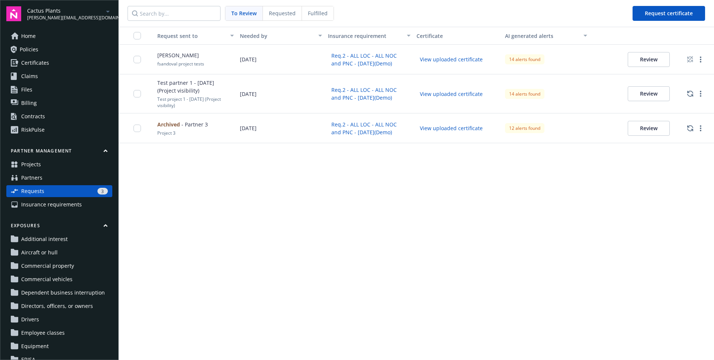
click at [332, 185] on div "Request sent to Needed by Insurance requirement Certificate AI generated alerts…" at bounding box center [417, 193] width 596 height 333
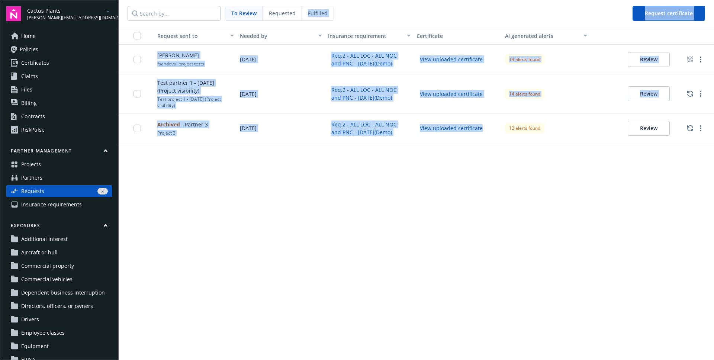
drag, startPoint x: 375, startPoint y: 76, endPoint x: 368, endPoint y: 6, distance: 70.3
click at [368, 6] on div "To Review Requested Fulfilled Request certificate Request sent to Needed by Ins…" at bounding box center [417, 180] width 596 height 360
click at [369, 8] on nav "To Review Requested Fulfilled Request certificate" at bounding box center [417, 13] width 596 height 27
drag, startPoint x: 369, startPoint y: 8, endPoint x: 395, endPoint y: 216, distance: 209.6
click at [395, 215] on div "To Review Requested Fulfilled Request certificate Request sent to Needed by Ins…" at bounding box center [417, 180] width 596 height 360
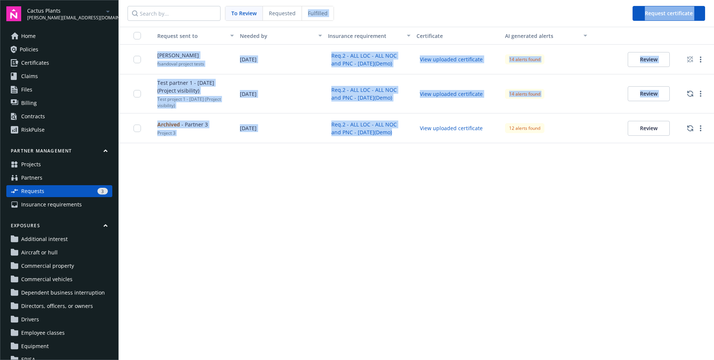
click at [395, 216] on div "Request sent to Needed by Insurance requirement Certificate AI generated alerts…" at bounding box center [417, 193] width 596 height 333
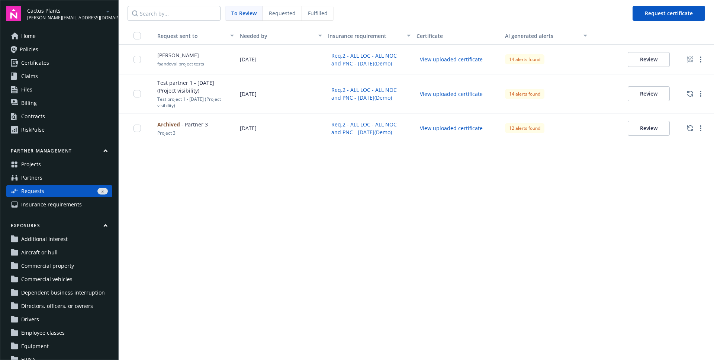
click at [275, 6] on nav "To Review Requested Fulfilled Request certificate" at bounding box center [417, 13] width 596 height 27
click at [275, 16] on span "Requested" at bounding box center [282, 13] width 27 height 8
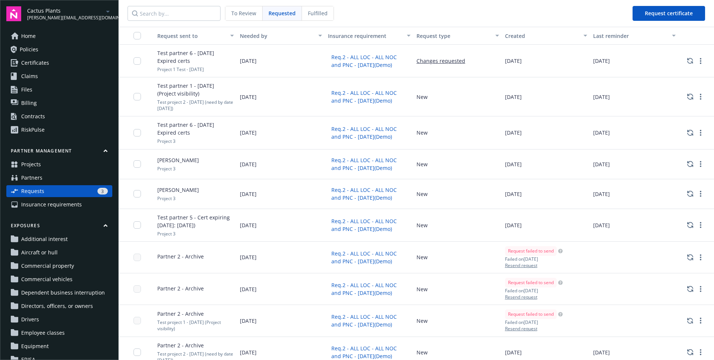
click at [244, 11] on span "To Review" at bounding box center [243, 13] width 25 height 8
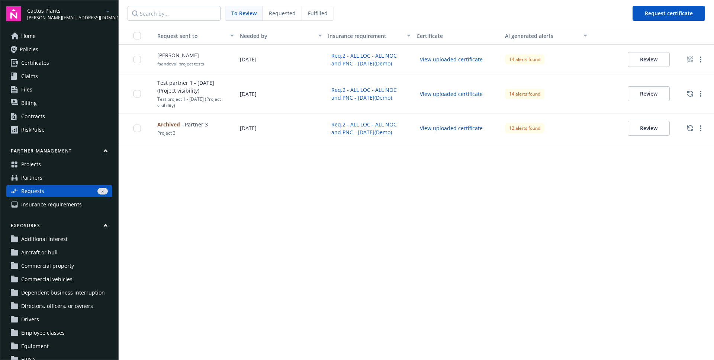
click at [292, 22] on nav "To Review Requested Fulfilled Request certificate" at bounding box center [417, 13] width 596 height 27
click at [288, 16] on span "Requested" at bounding box center [282, 13] width 27 height 8
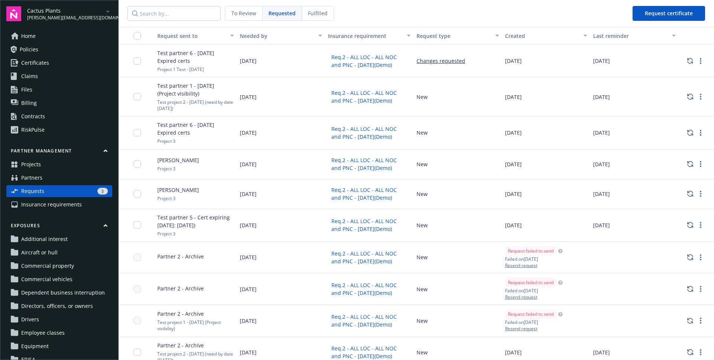
click at [323, 16] on span "Fulfilled" at bounding box center [318, 13] width 20 height 8
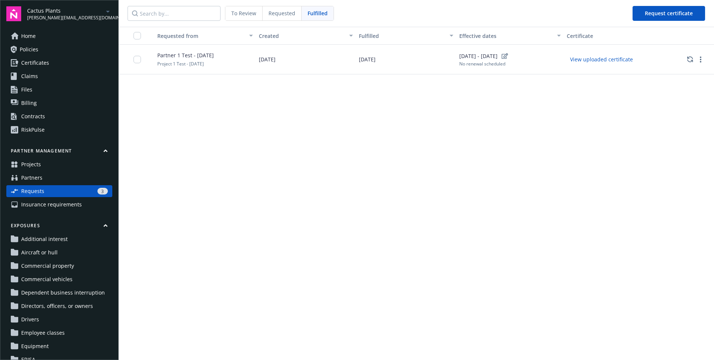
click at [263, 18] on div "Requested" at bounding box center [282, 13] width 39 height 14
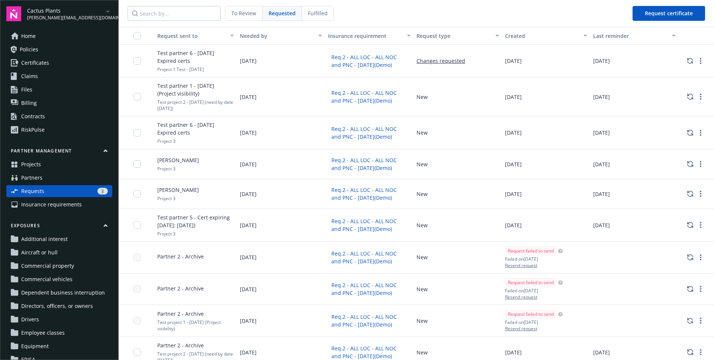
click at [250, 17] on div "To Review" at bounding box center [243, 13] width 37 height 14
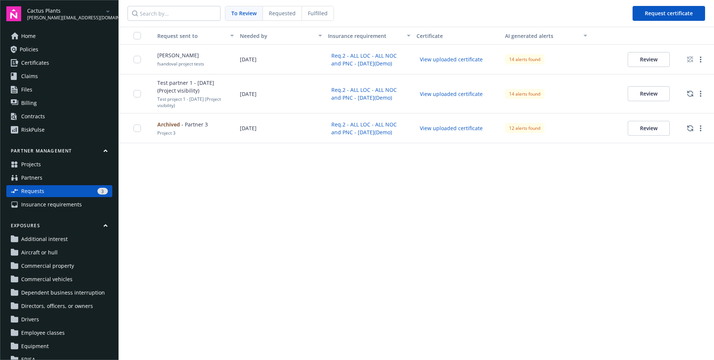
click at [273, 17] on div "Requested" at bounding box center [282, 13] width 39 height 14
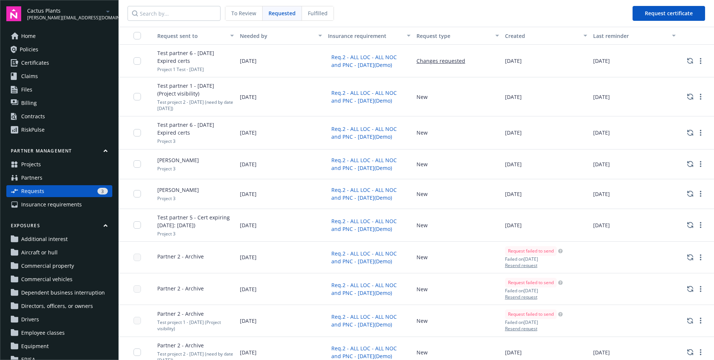
click at [238, 14] on span "To Review" at bounding box center [243, 13] width 25 height 8
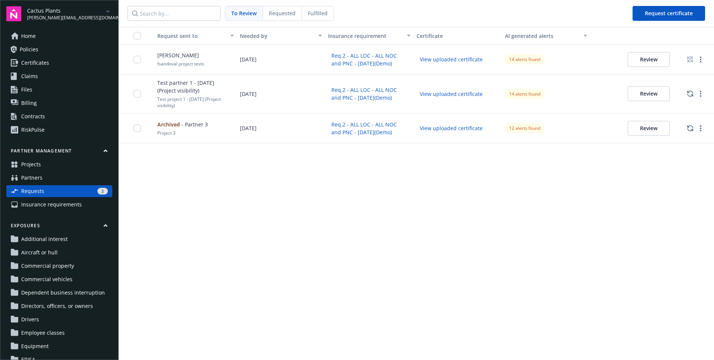
click at [272, 14] on span "Requested" at bounding box center [282, 13] width 27 height 8
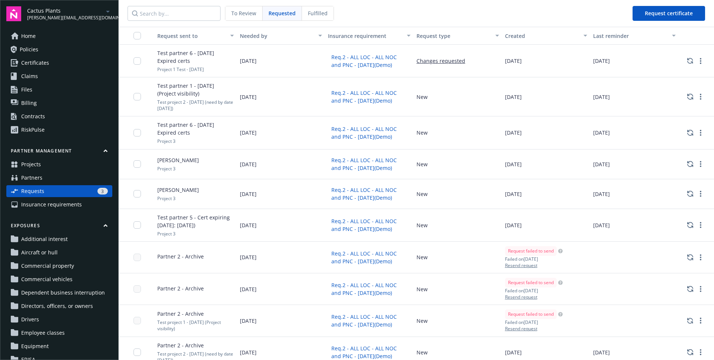
click at [257, 18] on div "To Review" at bounding box center [243, 13] width 37 height 14
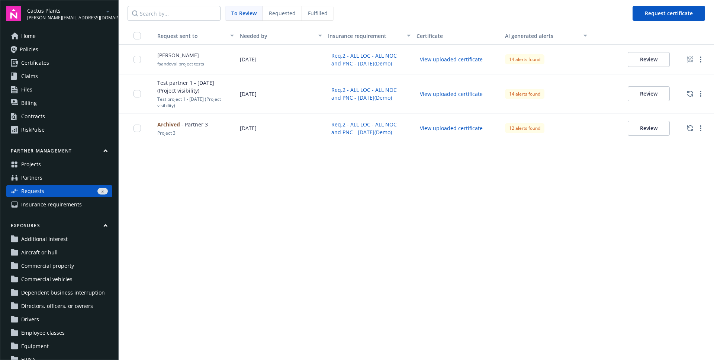
click at [279, 16] on span "Requested" at bounding box center [282, 13] width 27 height 8
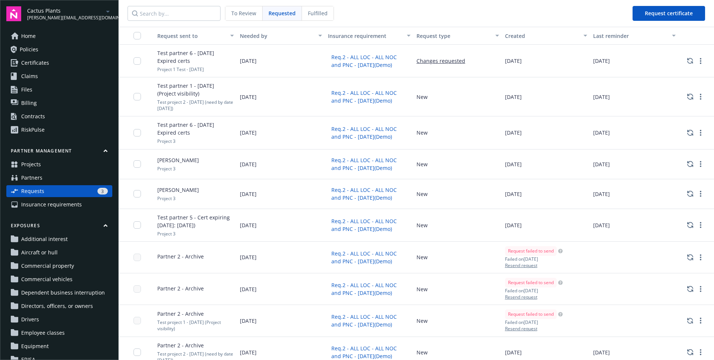
click at [247, 16] on span "To Review" at bounding box center [243, 13] width 25 height 8
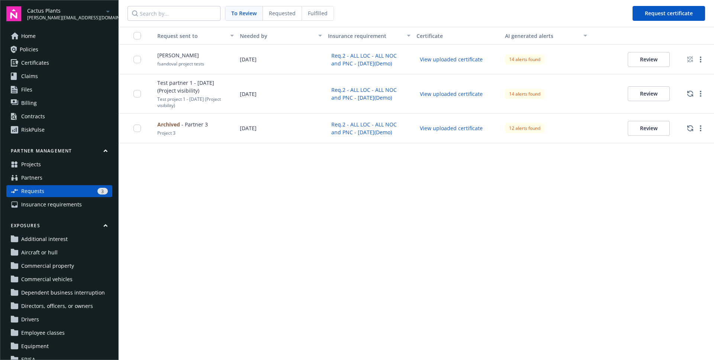
click at [276, 14] on span "Requested" at bounding box center [282, 13] width 27 height 8
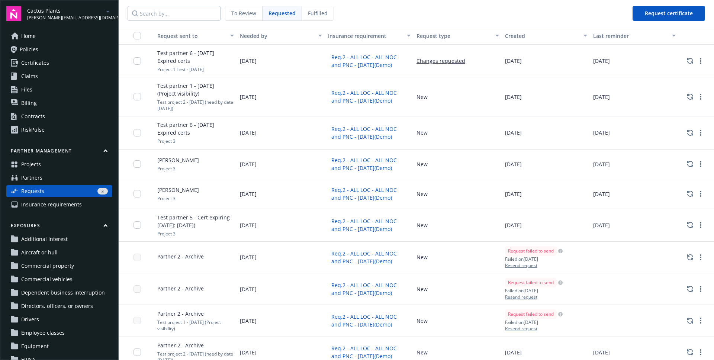
click at [244, 14] on span "To Review" at bounding box center [243, 13] width 25 height 8
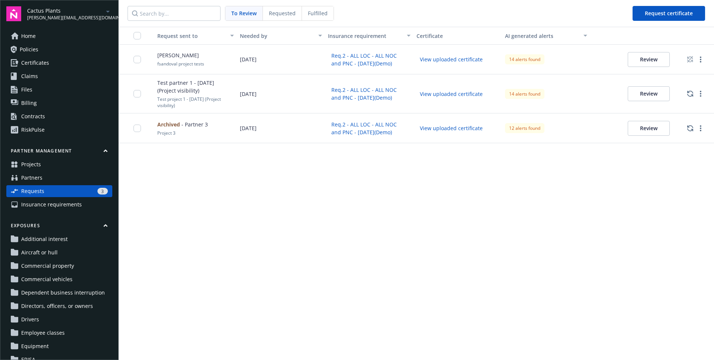
click at [270, 12] on span "Requested" at bounding box center [282, 13] width 27 height 8
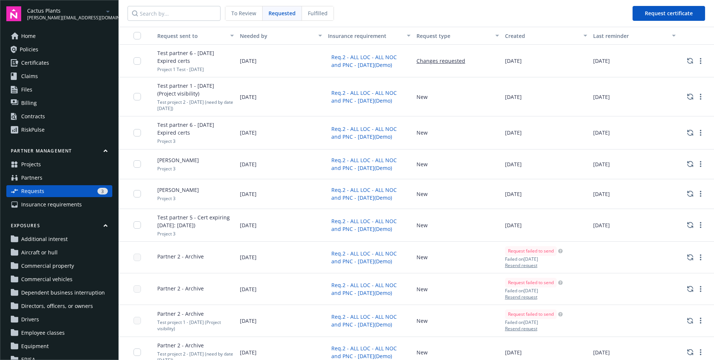
click at [246, 13] on span "To Review" at bounding box center [243, 13] width 25 height 8
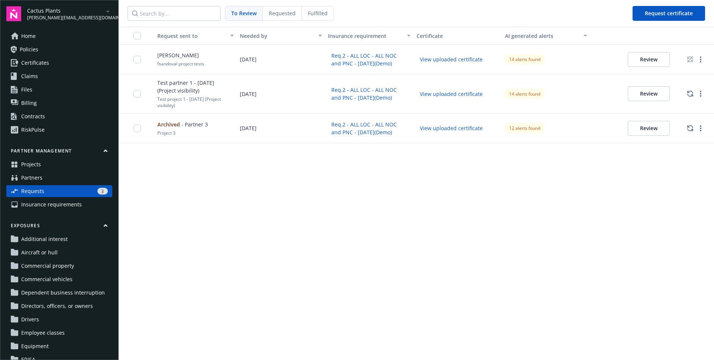
click at [268, 10] on div "Requested" at bounding box center [282, 13] width 39 height 14
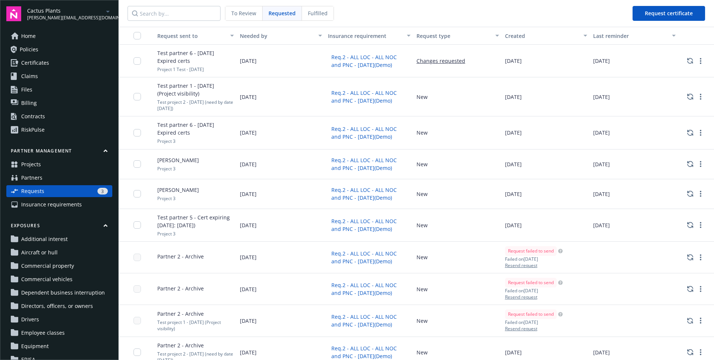
drag, startPoint x: 543, startPoint y: 51, endPoint x: 569, endPoint y: 309, distance: 259.5
click at [569, 309] on div "Request sent to Needed by Insurance requirement Request type Created Last remin…" at bounding box center [417, 193] width 596 height 333
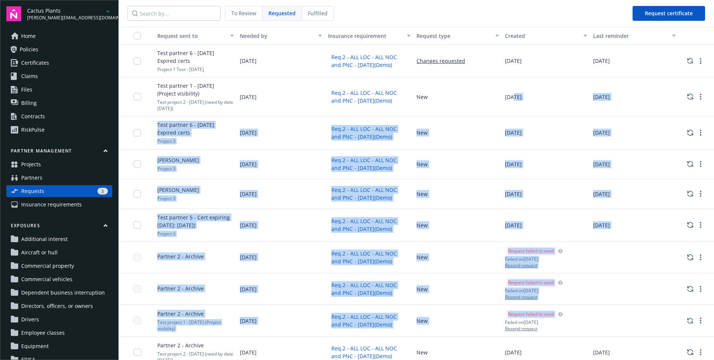
drag, startPoint x: 569, startPoint y: 309, endPoint x: 508, endPoint y: 81, distance: 236.0
click at [555, 122] on div "[DATE]" at bounding box center [546, 132] width 89 height 33
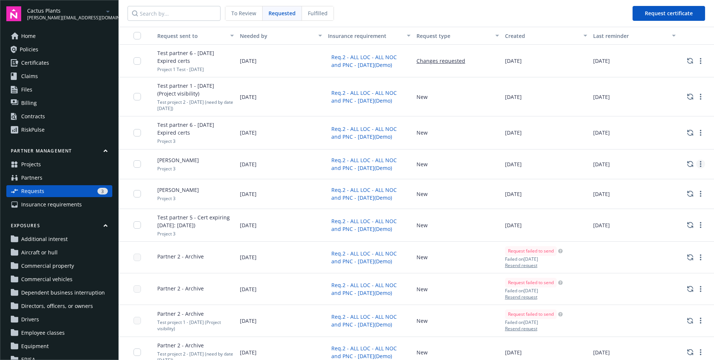
click at [696, 164] on link "more" at bounding box center [700, 164] width 9 height 9
click at [570, 184] on div "[DATE]" at bounding box center [546, 194] width 89 height 30
click at [696, 257] on link "more" at bounding box center [700, 257] width 9 height 9
click at [600, 220] on div "[DATE]" at bounding box center [634, 225] width 89 height 33
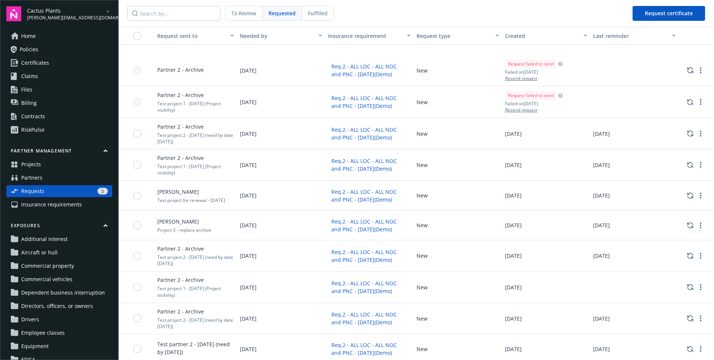
scroll to position [240, 0]
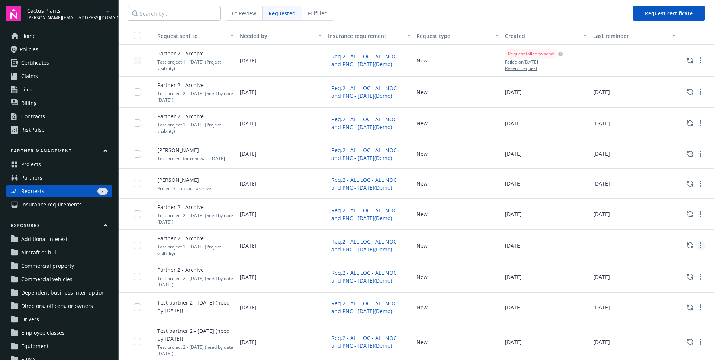
click at [698, 242] on link "more" at bounding box center [700, 245] width 9 height 9
click at [560, 233] on div "[DATE]" at bounding box center [546, 245] width 89 height 31
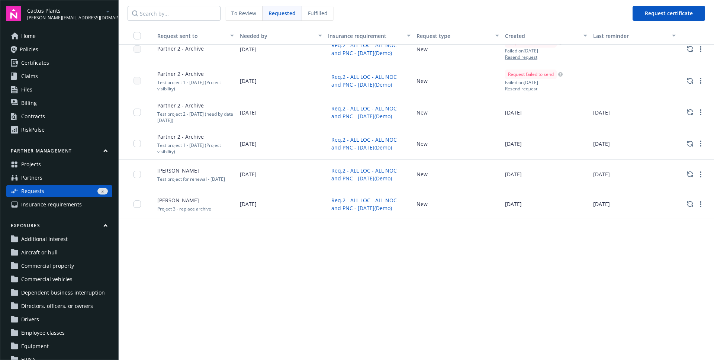
scroll to position [0, 0]
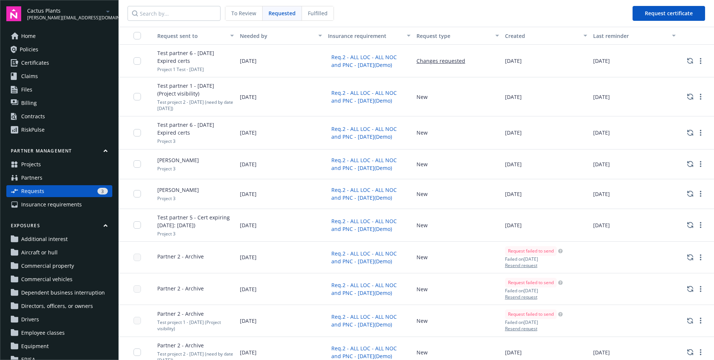
drag, startPoint x: 298, startPoint y: 44, endPoint x: 509, endPoint y: 205, distance: 265.9
click at [509, 205] on div "Request sent to Needed by Insurance requirement Request type Created Last remin…" at bounding box center [417, 193] width 596 height 333
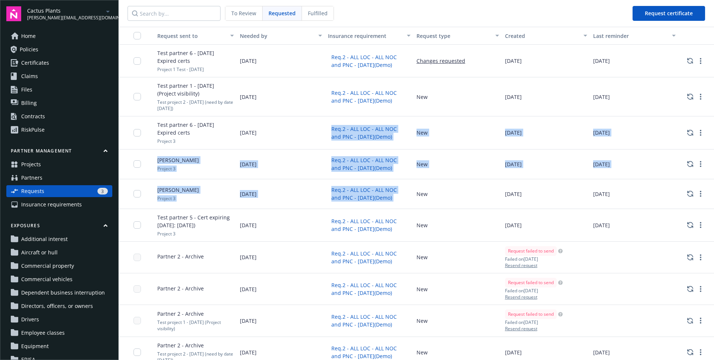
drag, startPoint x: 435, startPoint y: 171, endPoint x: 294, endPoint y: 96, distance: 158.9
drag, startPoint x: 147, startPoint y: 54, endPoint x: 635, endPoint y: 228, distance: 518.6
click at [648, 153] on div "[DATE]" at bounding box center [634, 165] width 89 height 30
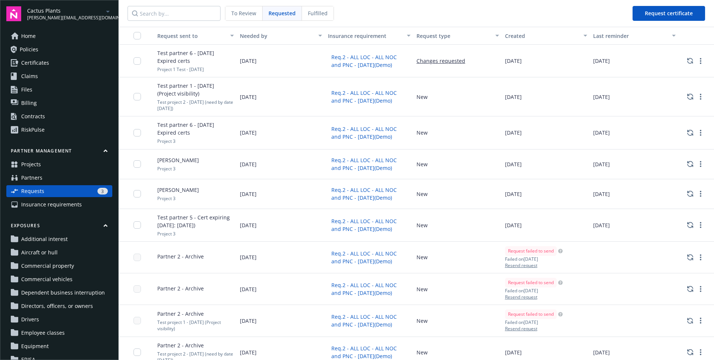
drag, startPoint x: 644, startPoint y: 228, endPoint x: 156, endPoint y: 51, distance: 519.1
click at [156, 51] on div "Test partner 6 - [DATE] Expired certs" at bounding box center [192, 57] width 83 height 16
click at [602, 67] on div "[DATE]" at bounding box center [634, 61] width 89 height 33
click at [234, 17] on span "To Review" at bounding box center [243, 13] width 25 height 8
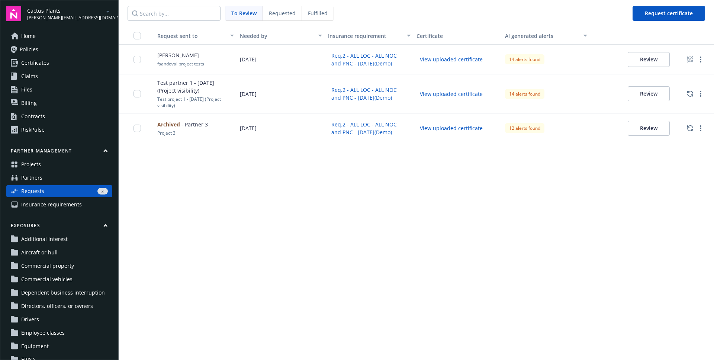
click at [284, 15] on span "Requested" at bounding box center [282, 13] width 27 height 8
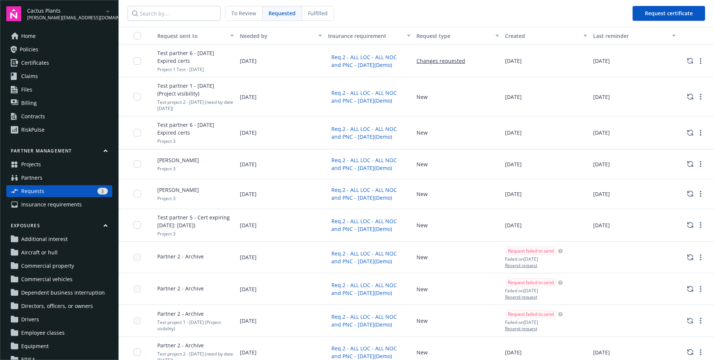
click at [424, 62] on button "Changes requested" at bounding box center [441, 61] width 49 height 8
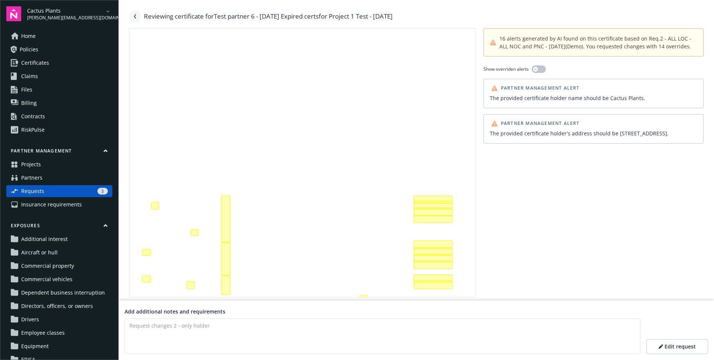
click at [138, 20] on link "Navigate back" at bounding box center [135, 16] width 12 height 12
